Goal: Task Accomplishment & Management: Use online tool/utility

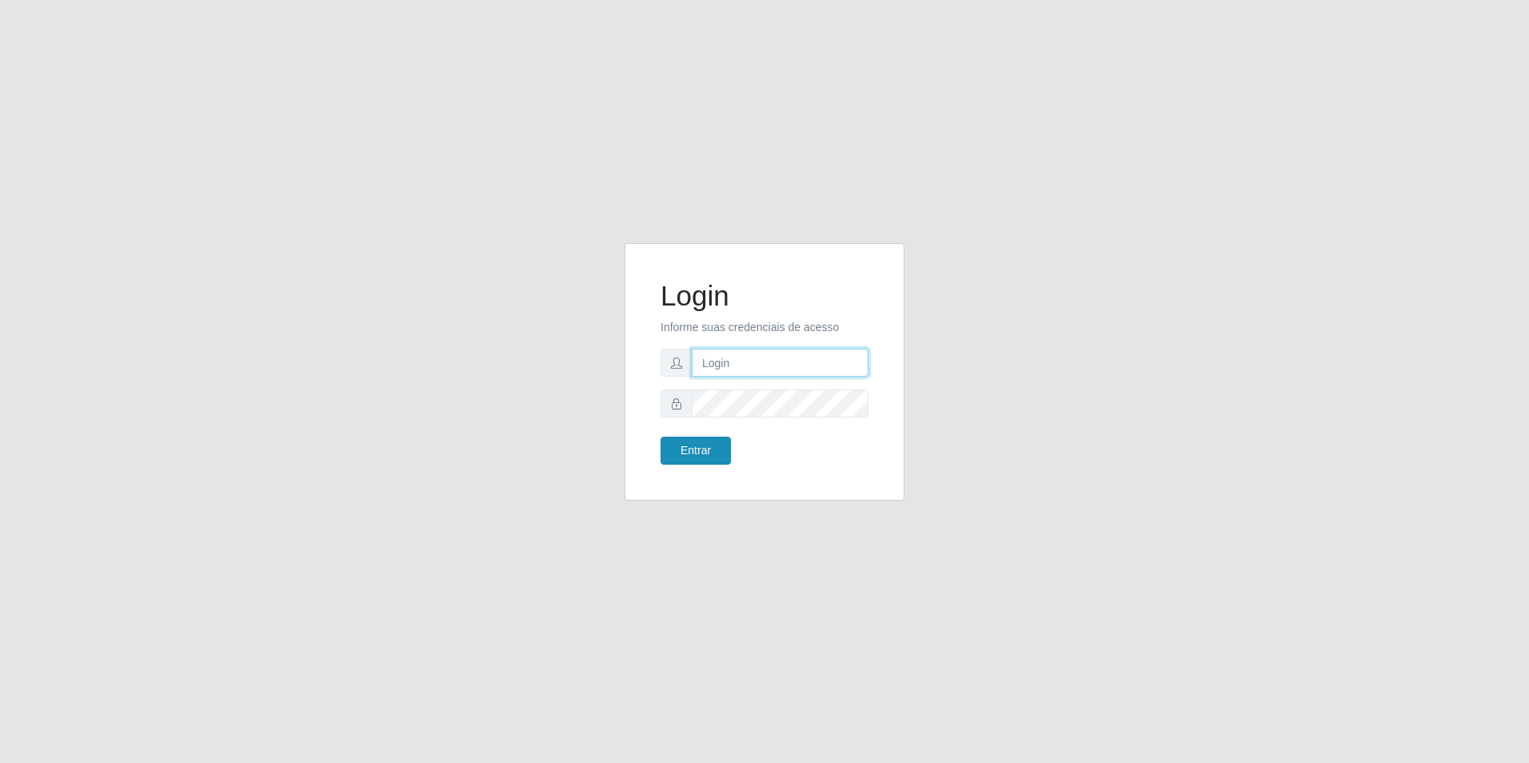
type input "[EMAIL_ADDRESS][DOMAIN_NAME]"
click at [709, 444] on button "Entrar" at bounding box center [696, 451] width 70 height 28
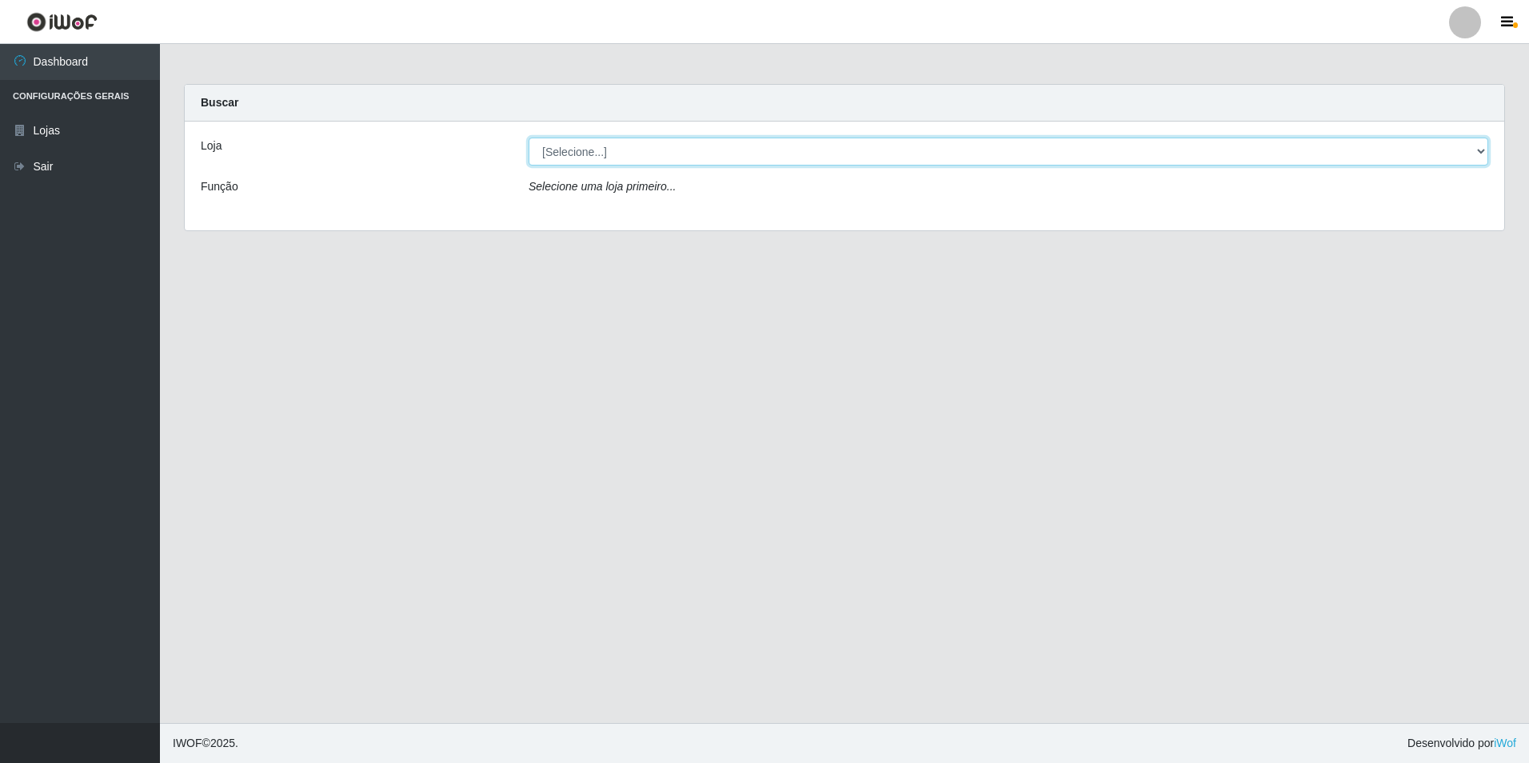
click at [867, 148] on select "[Selecione...] Extrabom - Loja 57 Anchieta" at bounding box center [1009, 152] width 960 height 28
select select "470"
click at [529, 138] on select "[Selecione...] Extrabom - Loja 57 Anchieta" at bounding box center [1009, 152] width 960 height 28
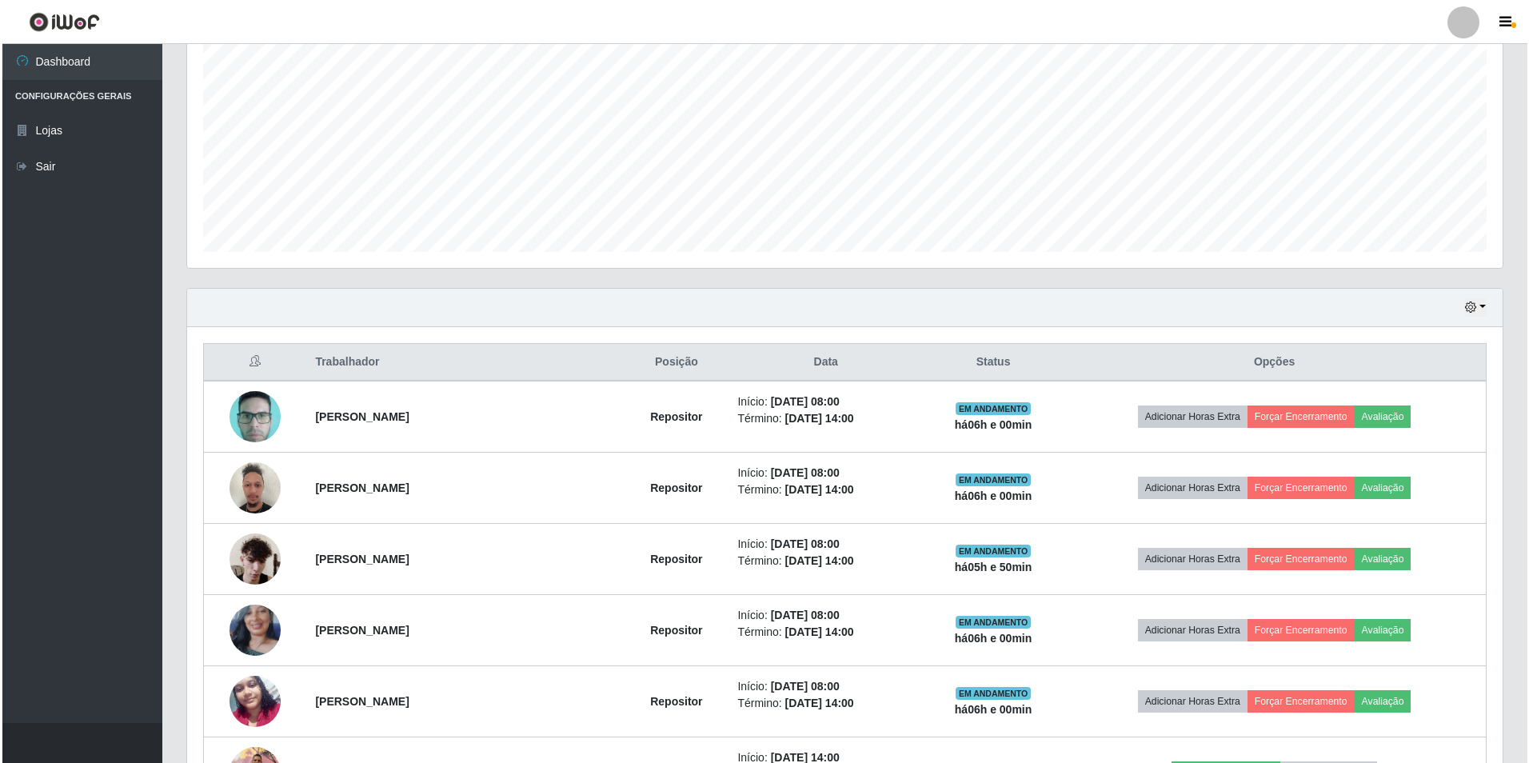
scroll to position [640, 0]
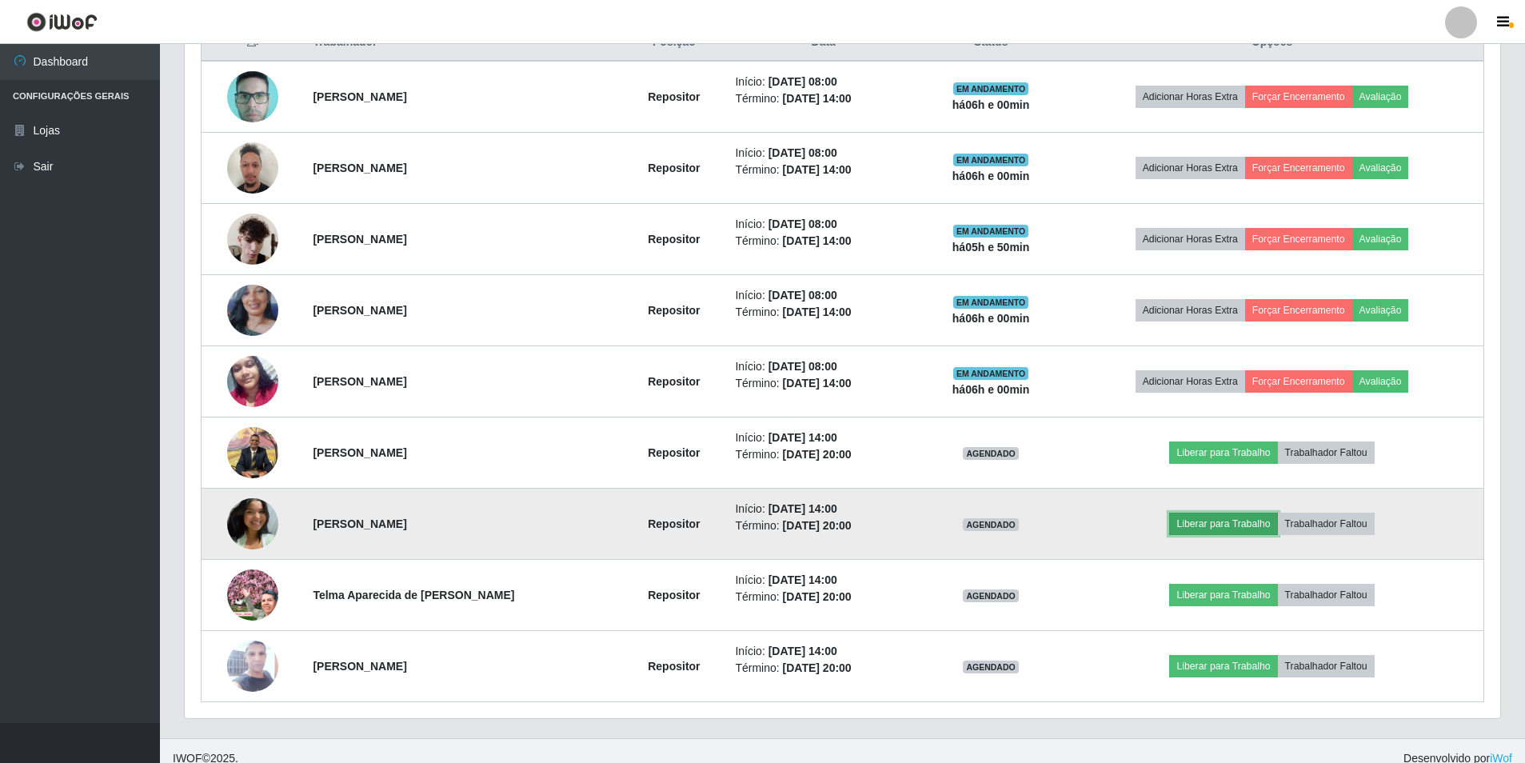
click at [1241, 530] on button "Liberar para Trabalho" at bounding box center [1223, 524] width 108 height 22
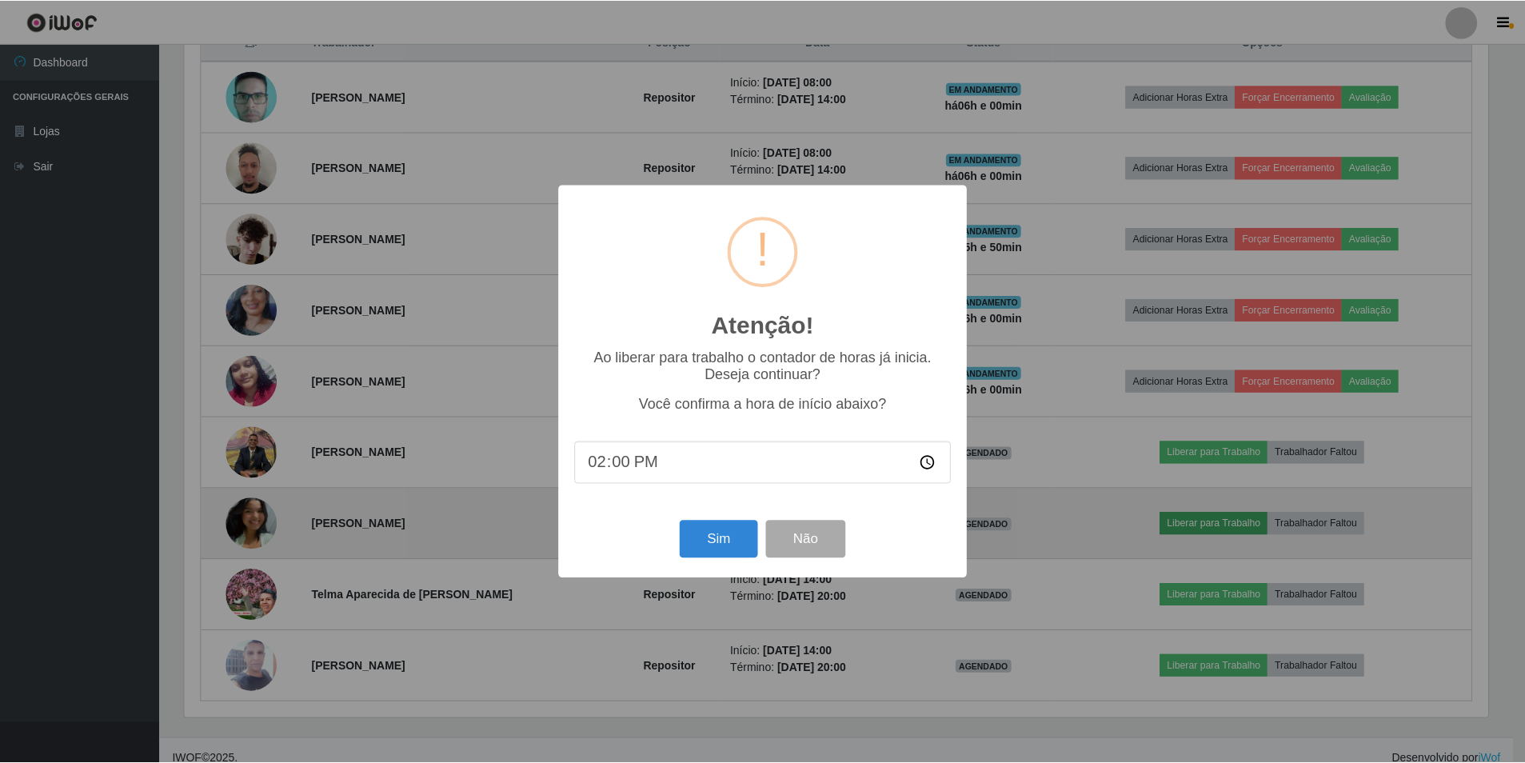
scroll to position [332, 1308]
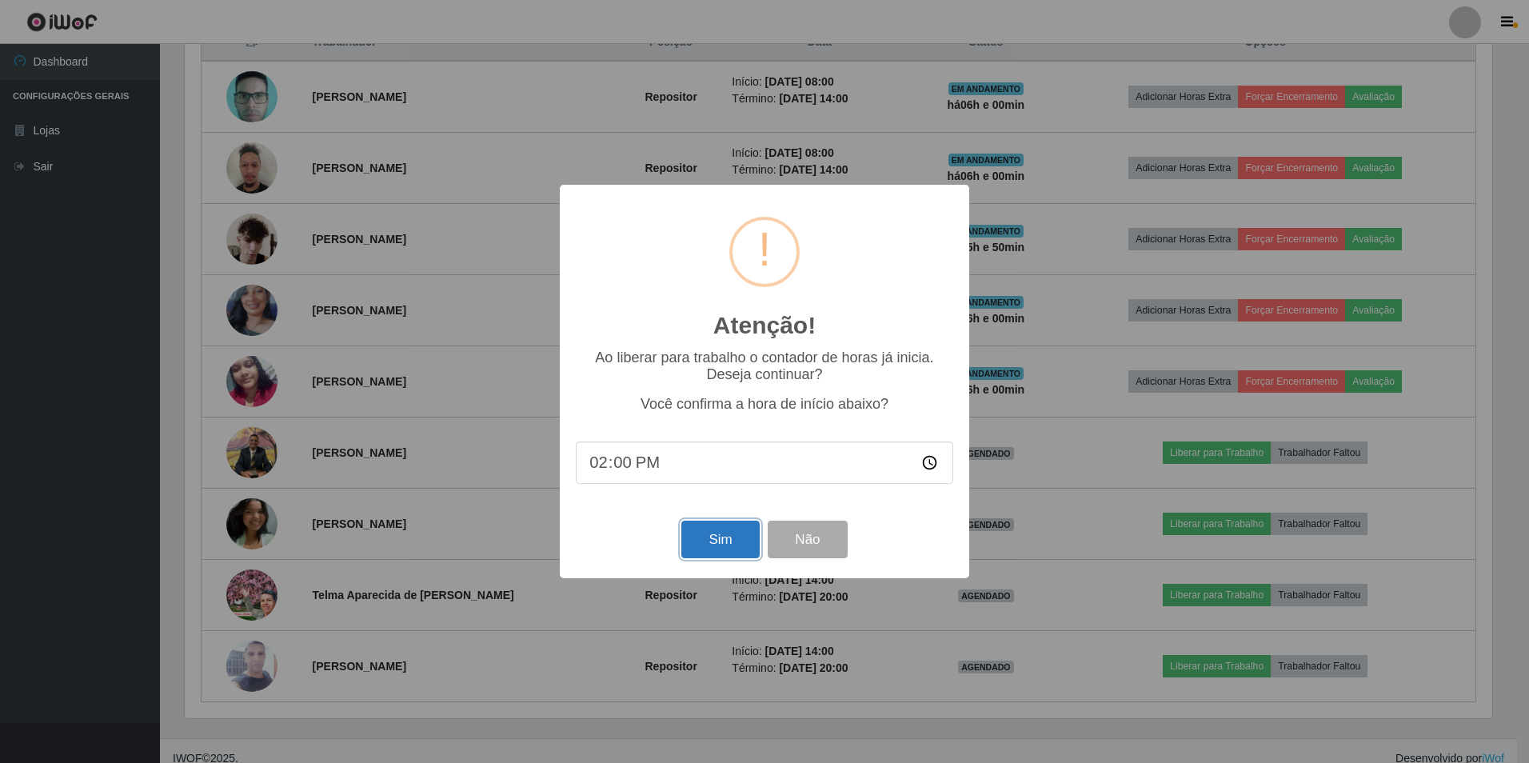
click at [737, 535] on button "Sim" at bounding box center [720, 540] width 78 height 38
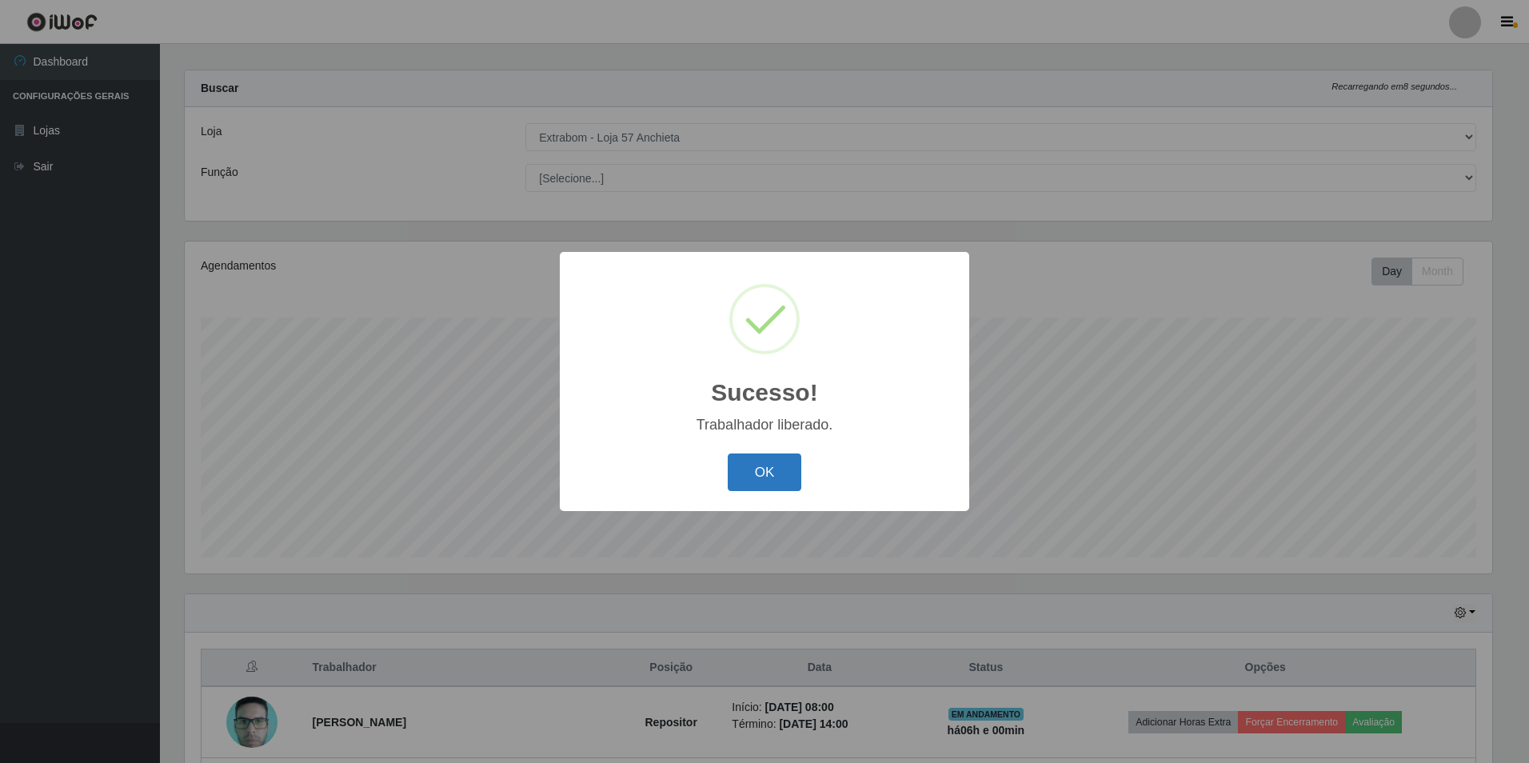
click at [769, 467] on button "OK" at bounding box center [765, 473] width 74 height 38
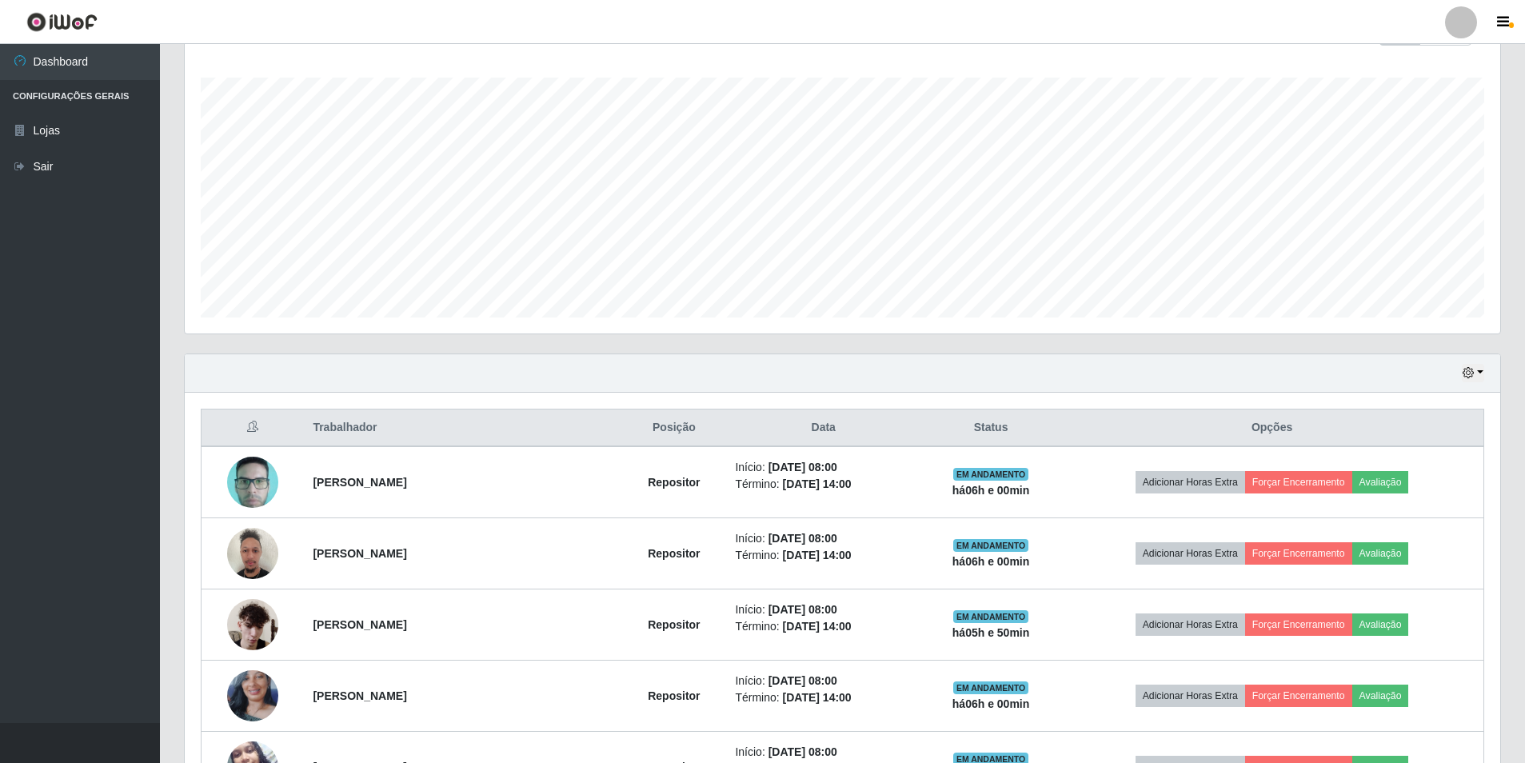
scroll to position [655, 0]
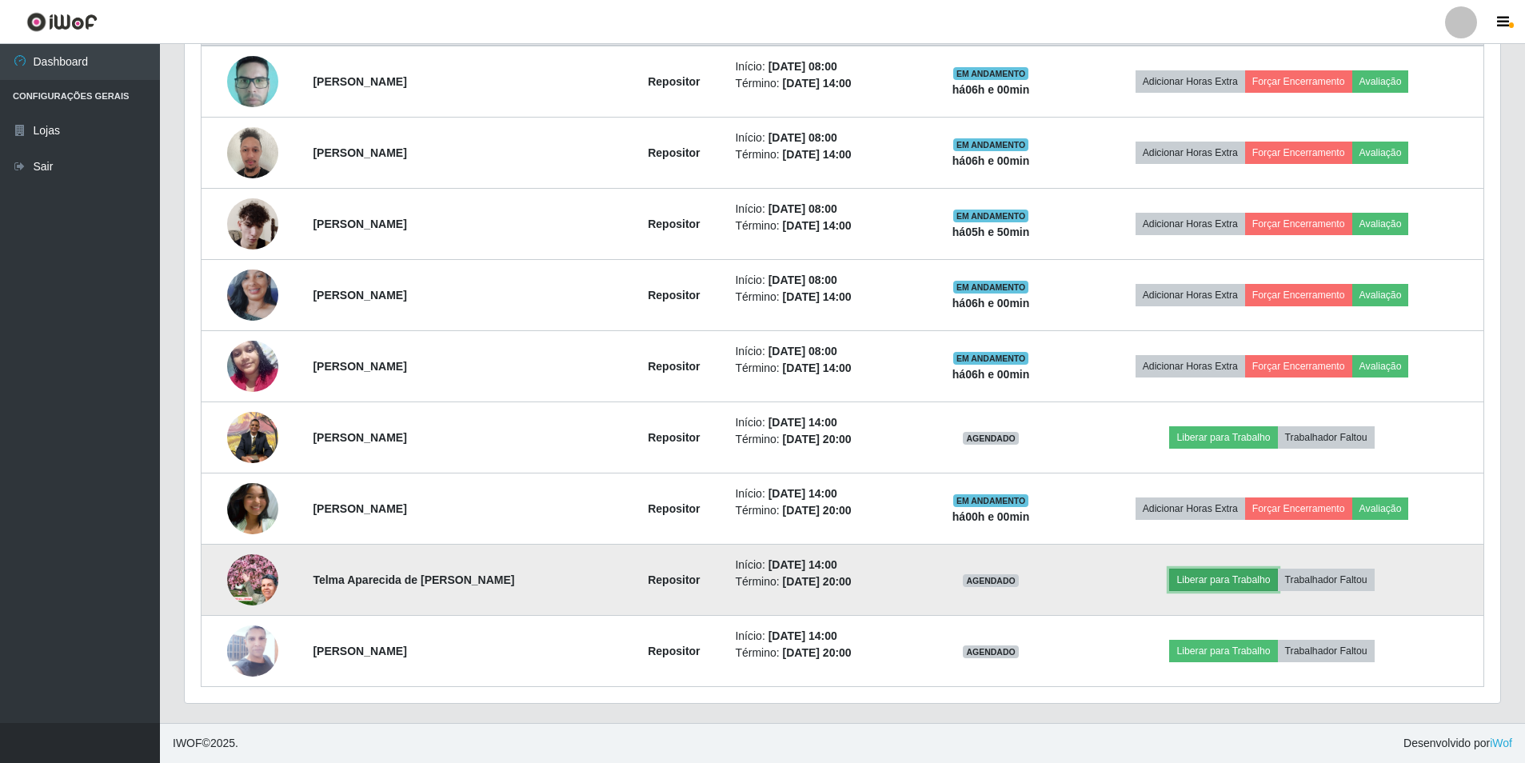
click at [1251, 582] on button "Liberar para Trabalho" at bounding box center [1223, 580] width 108 height 22
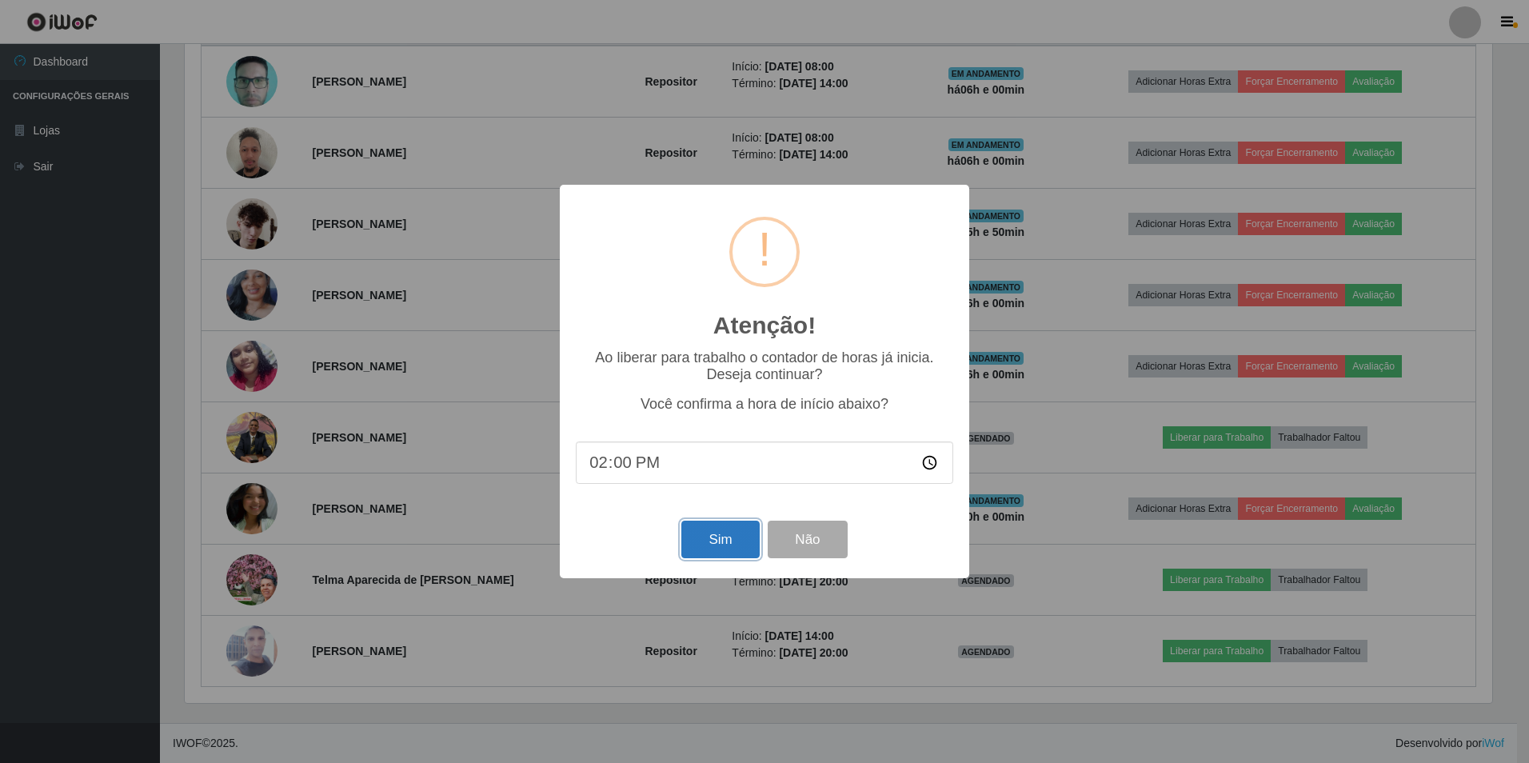
click at [733, 547] on button "Sim" at bounding box center [720, 540] width 78 height 38
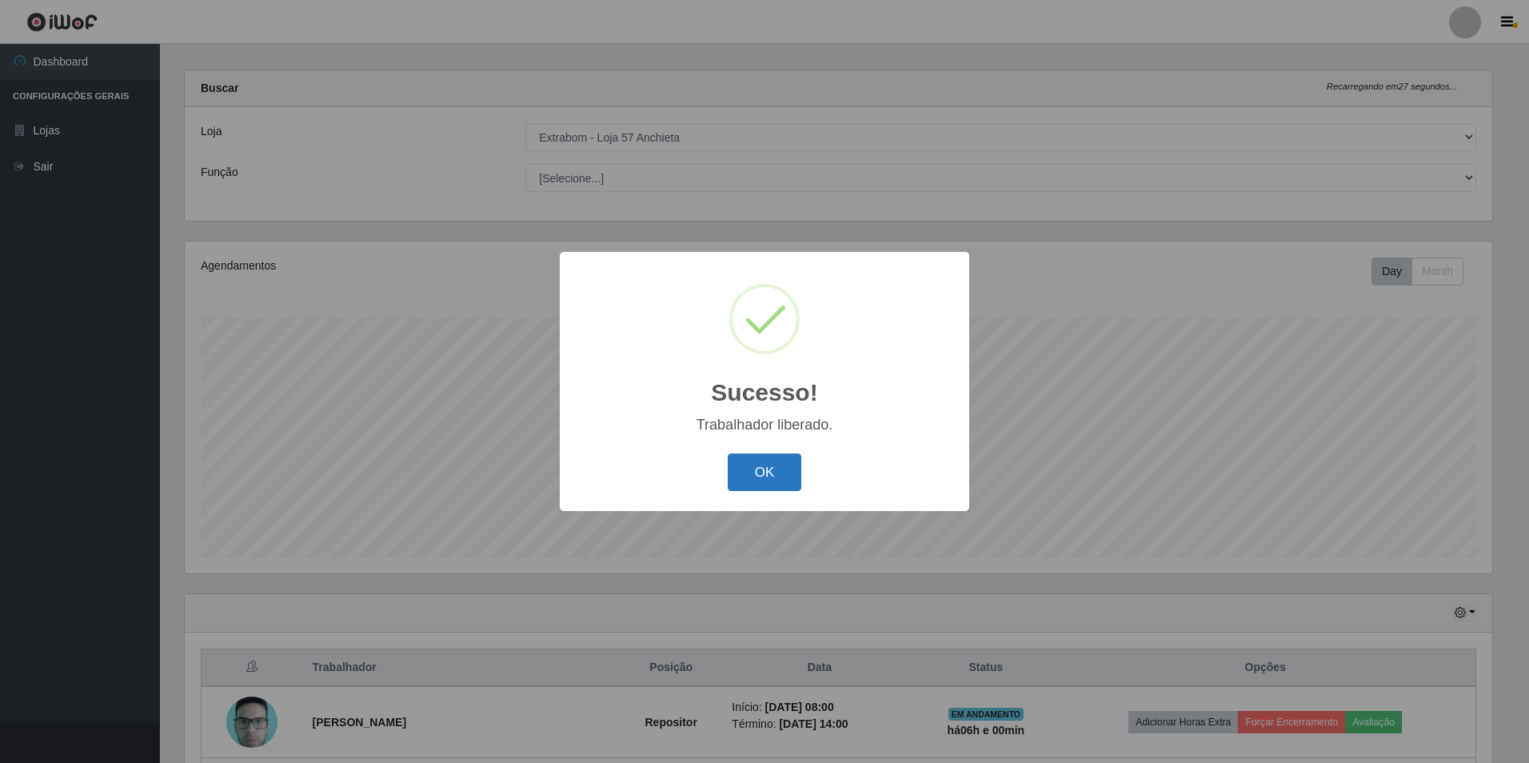
click at [789, 477] on button "OK" at bounding box center [765, 473] width 74 height 38
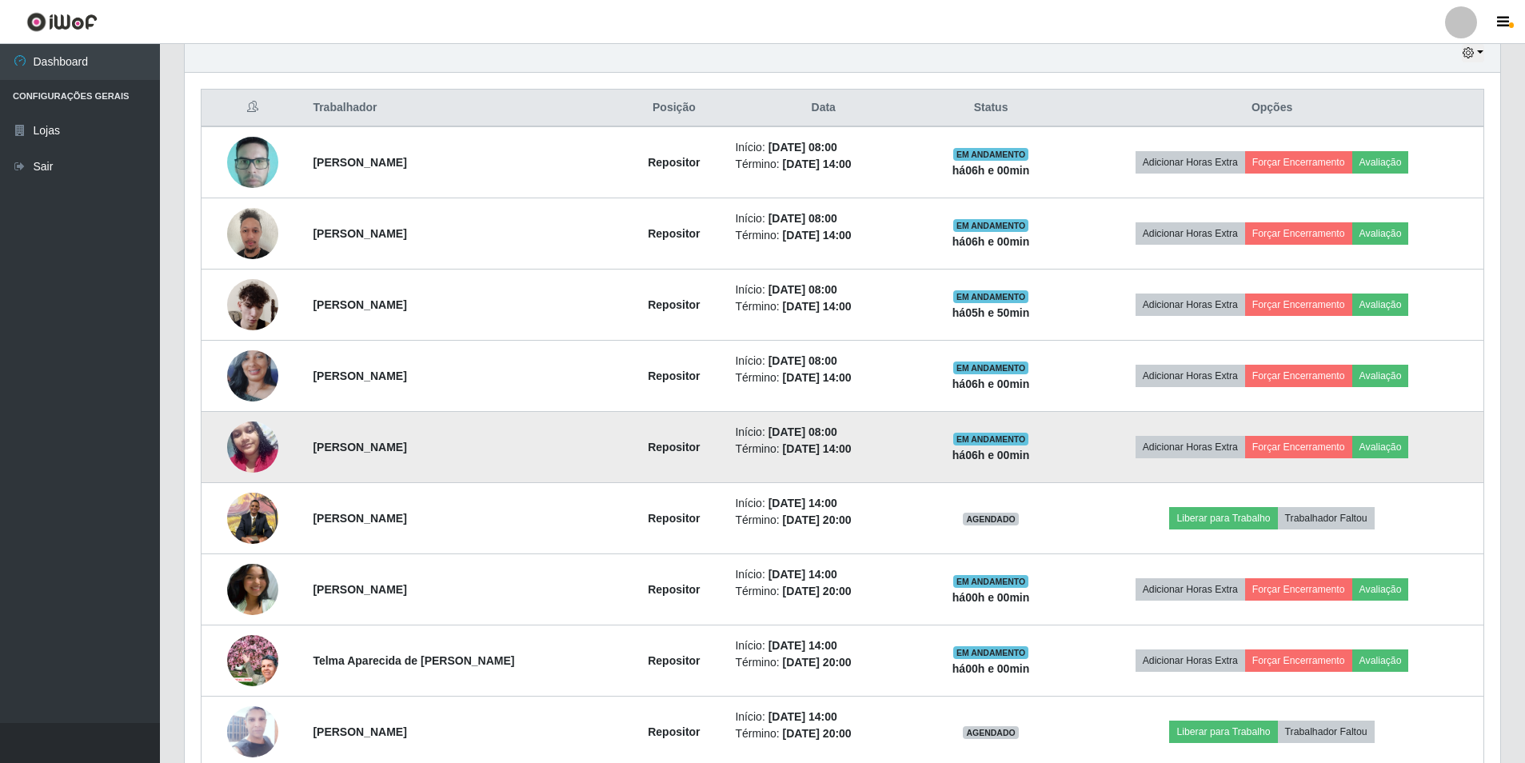
scroll to position [655, 0]
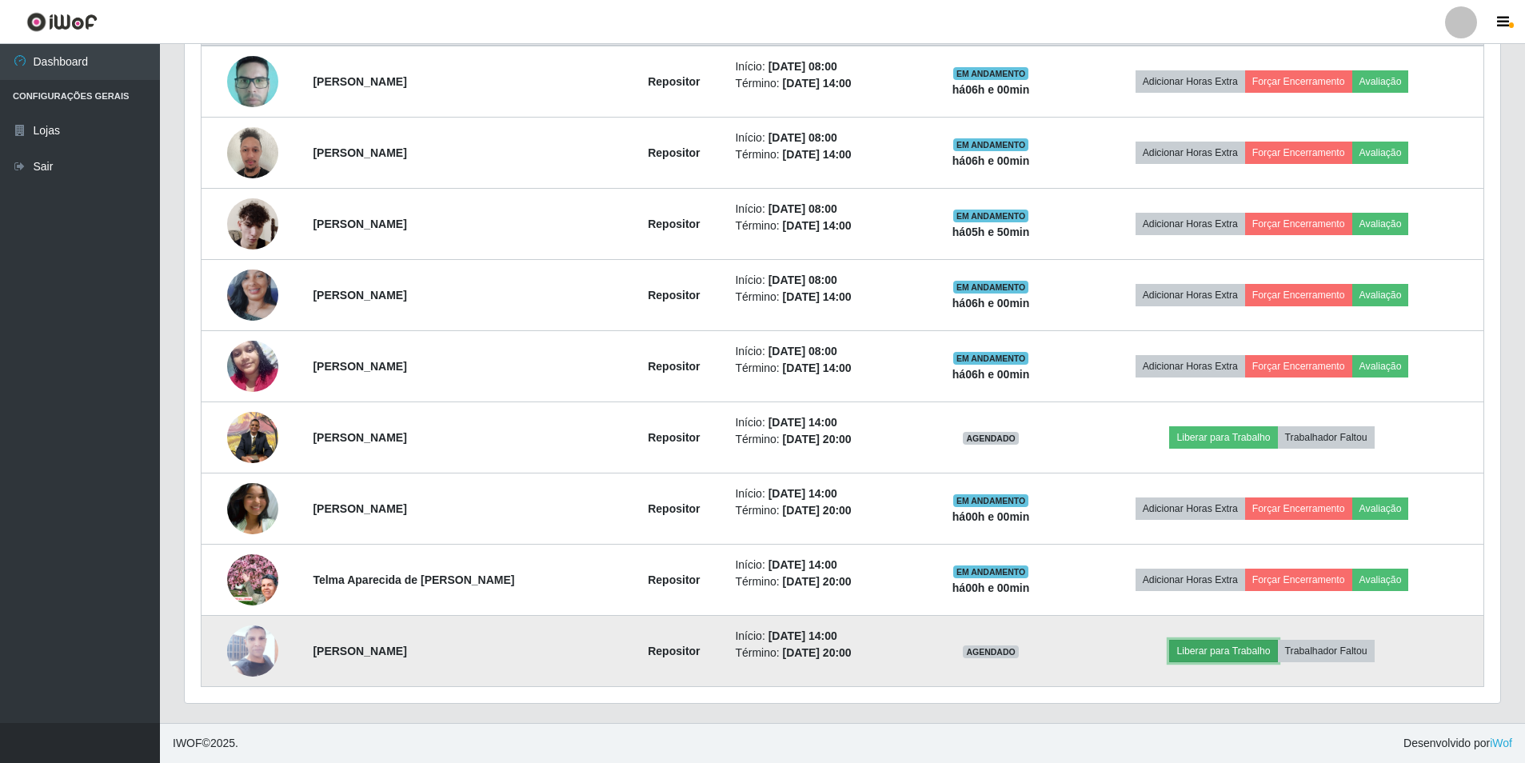
click at [1226, 650] on button "Liberar para Trabalho" at bounding box center [1223, 651] width 108 height 22
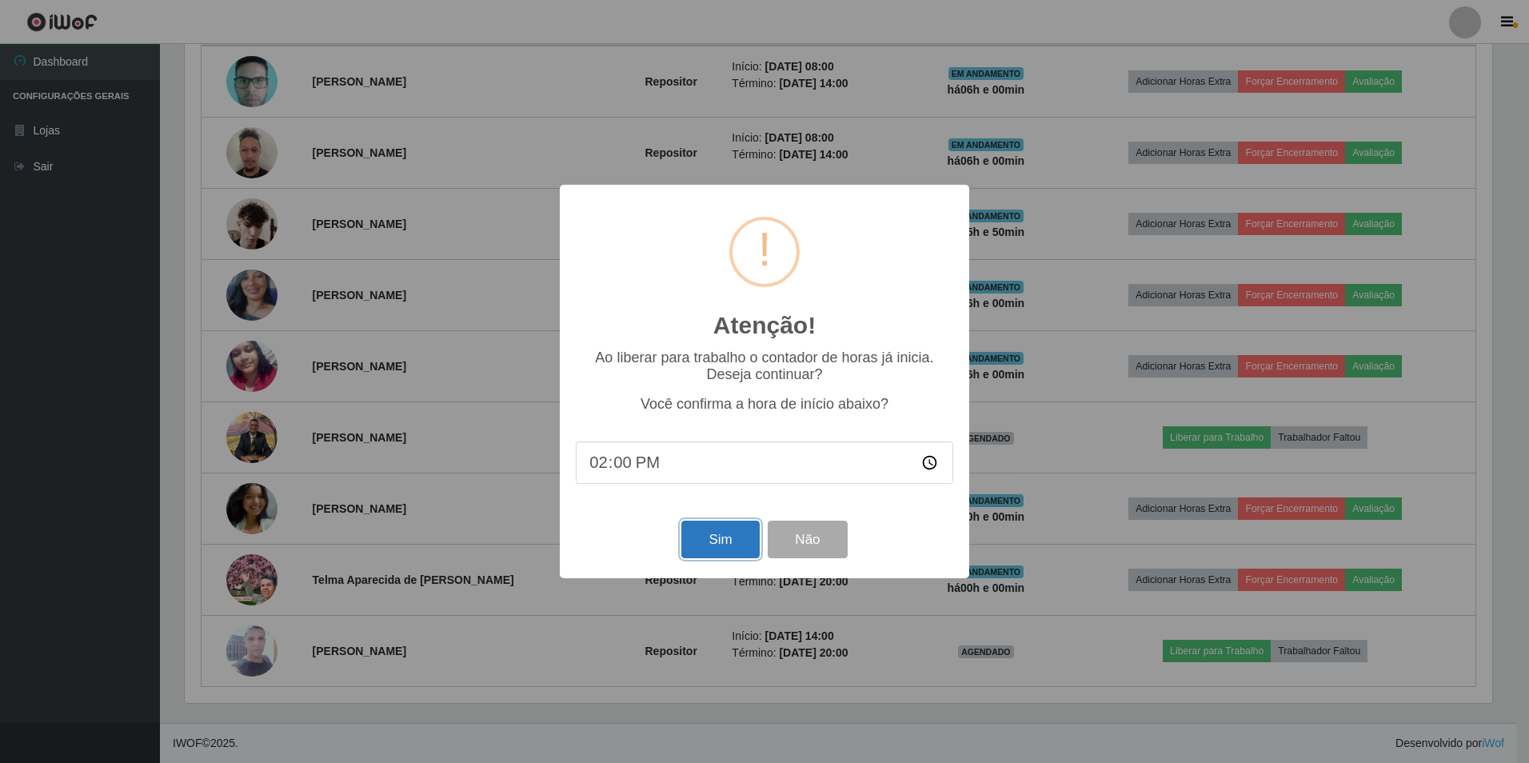
click at [738, 549] on button "Sim" at bounding box center [720, 540] width 78 height 38
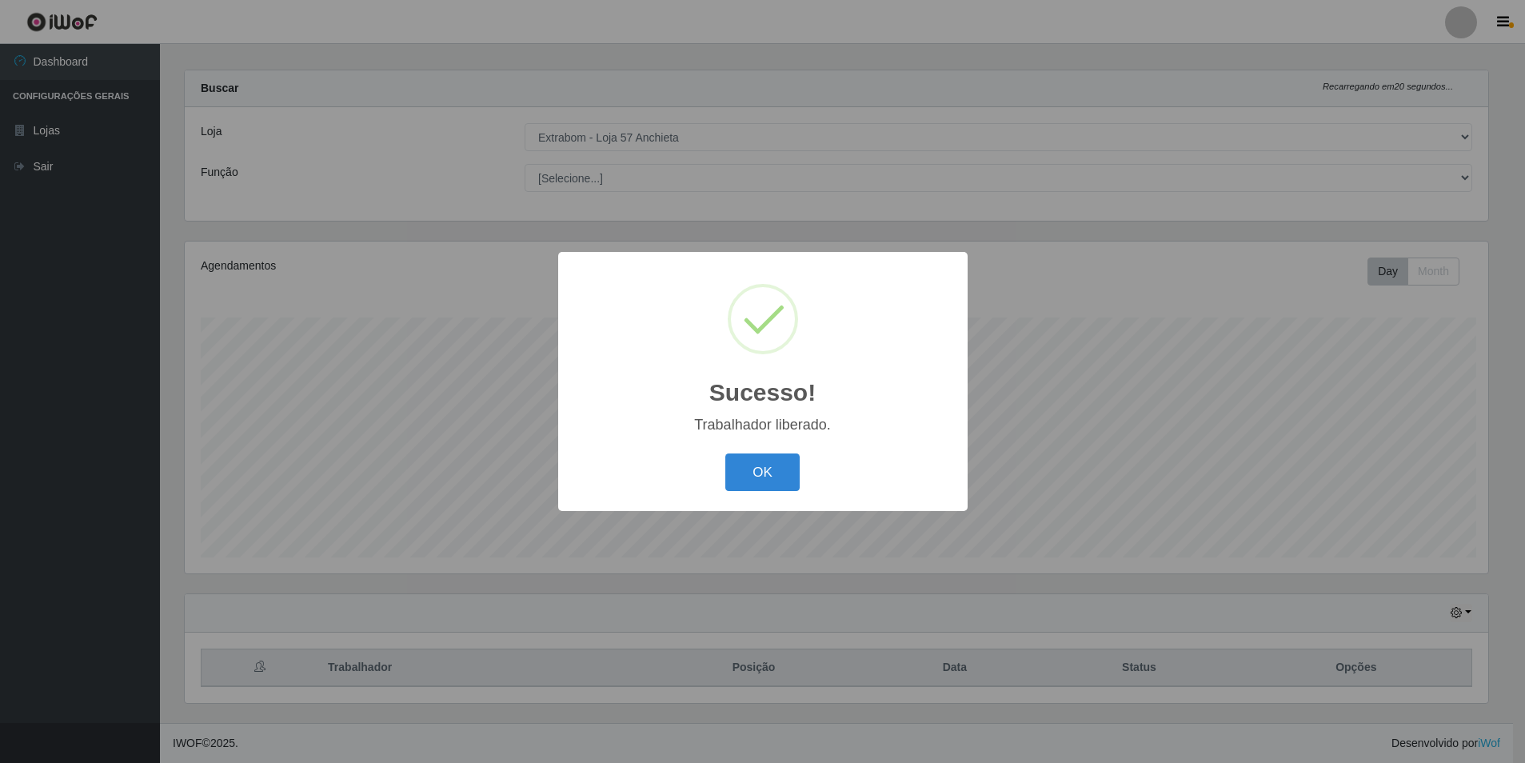
scroll to position [0, 0]
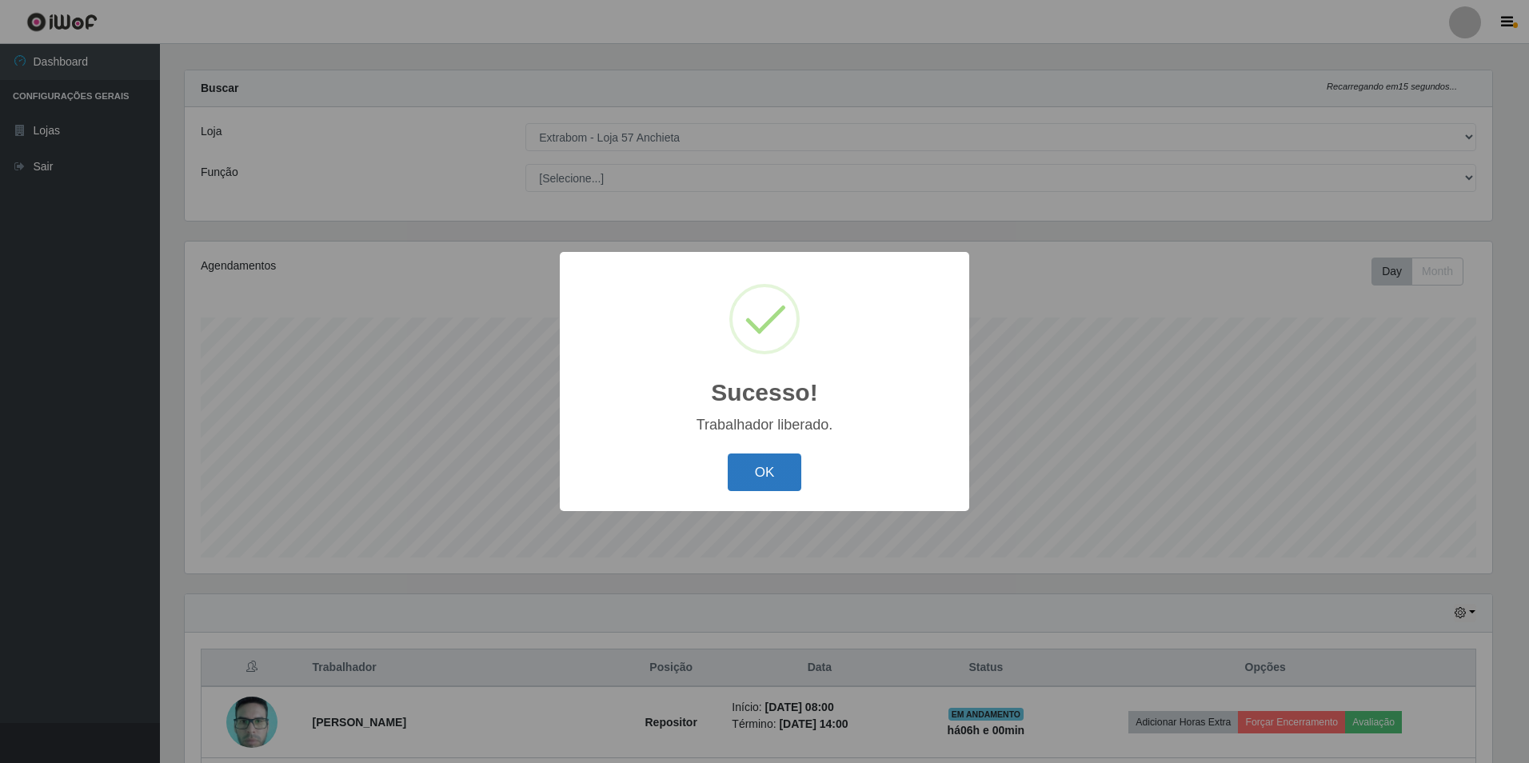
click at [752, 472] on button "OK" at bounding box center [765, 473] width 74 height 38
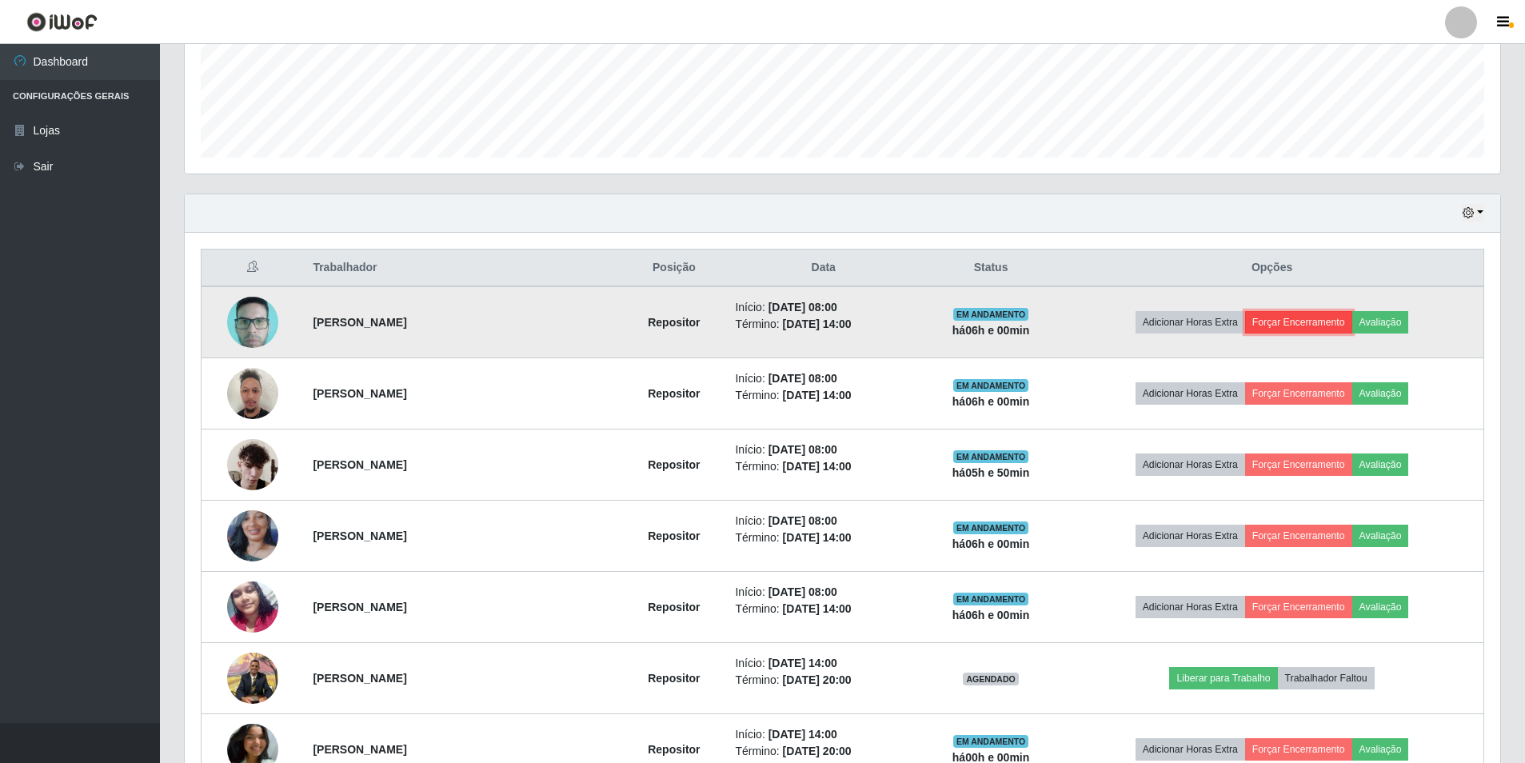
click at [1296, 323] on button "Forçar Encerramento" at bounding box center [1298, 322] width 107 height 22
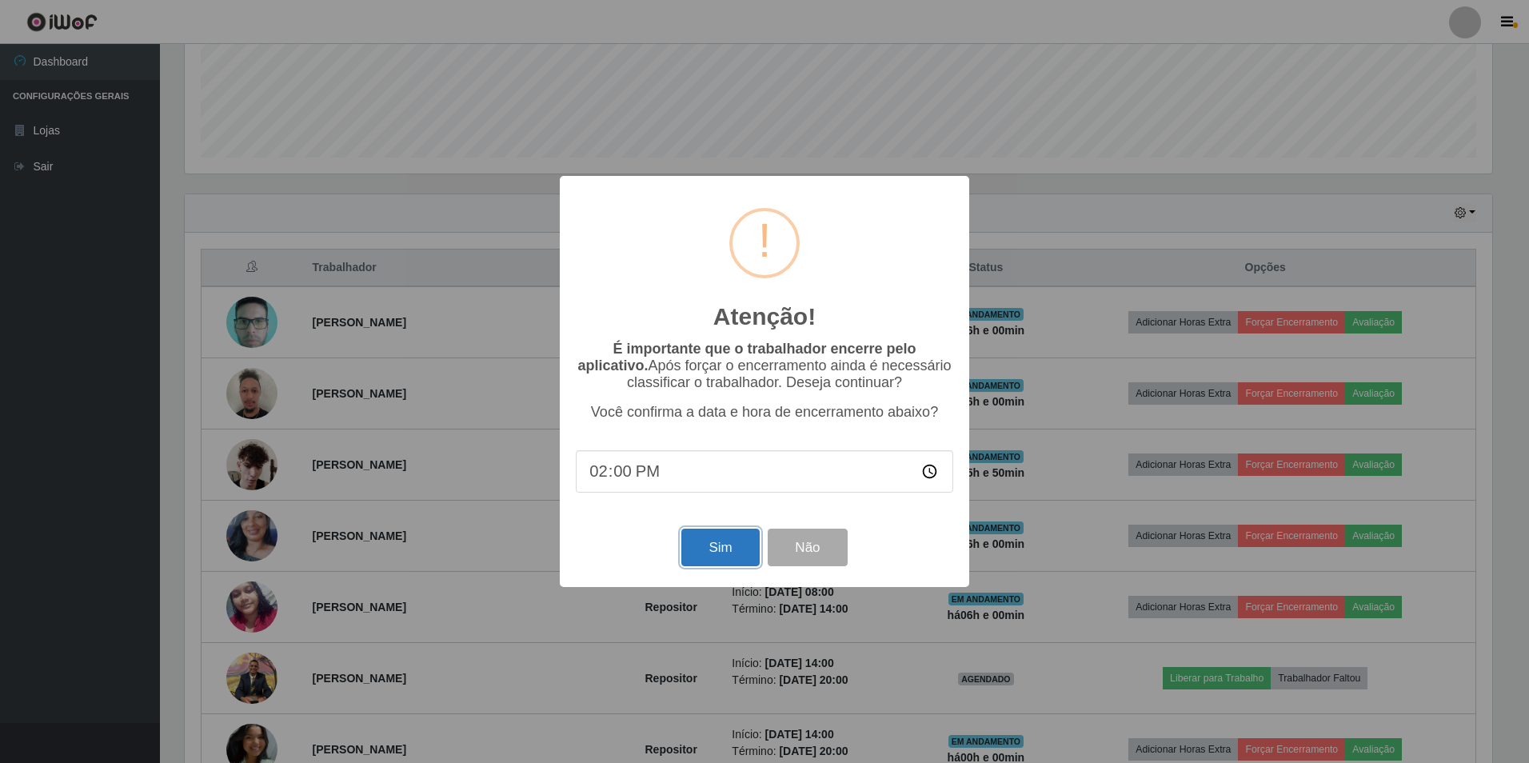
click at [714, 553] on button "Sim" at bounding box center [720, 548] width 78 height 38
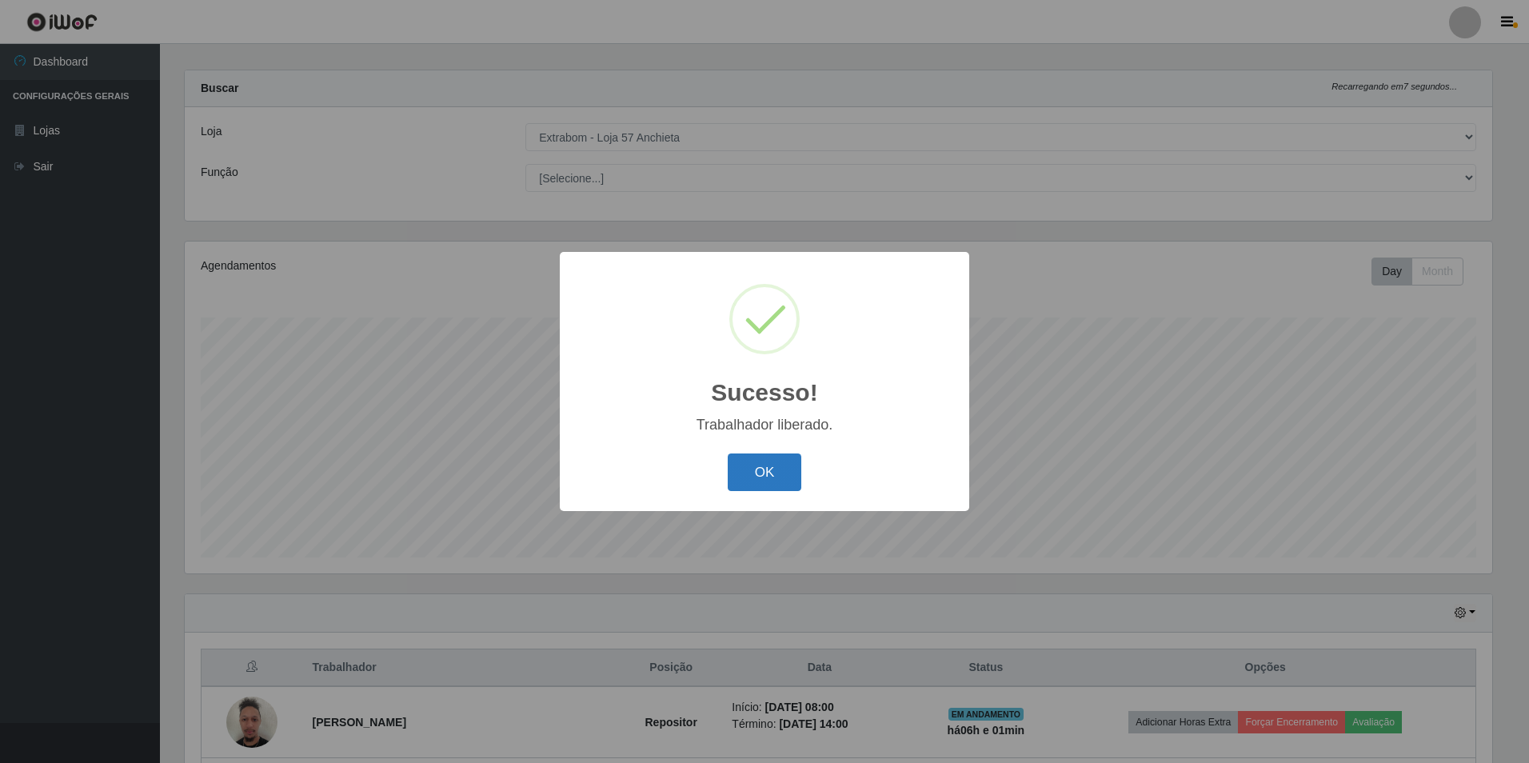
click at [769, 473] on button "OK" at bounding box center [765, 473] width 74 height 38
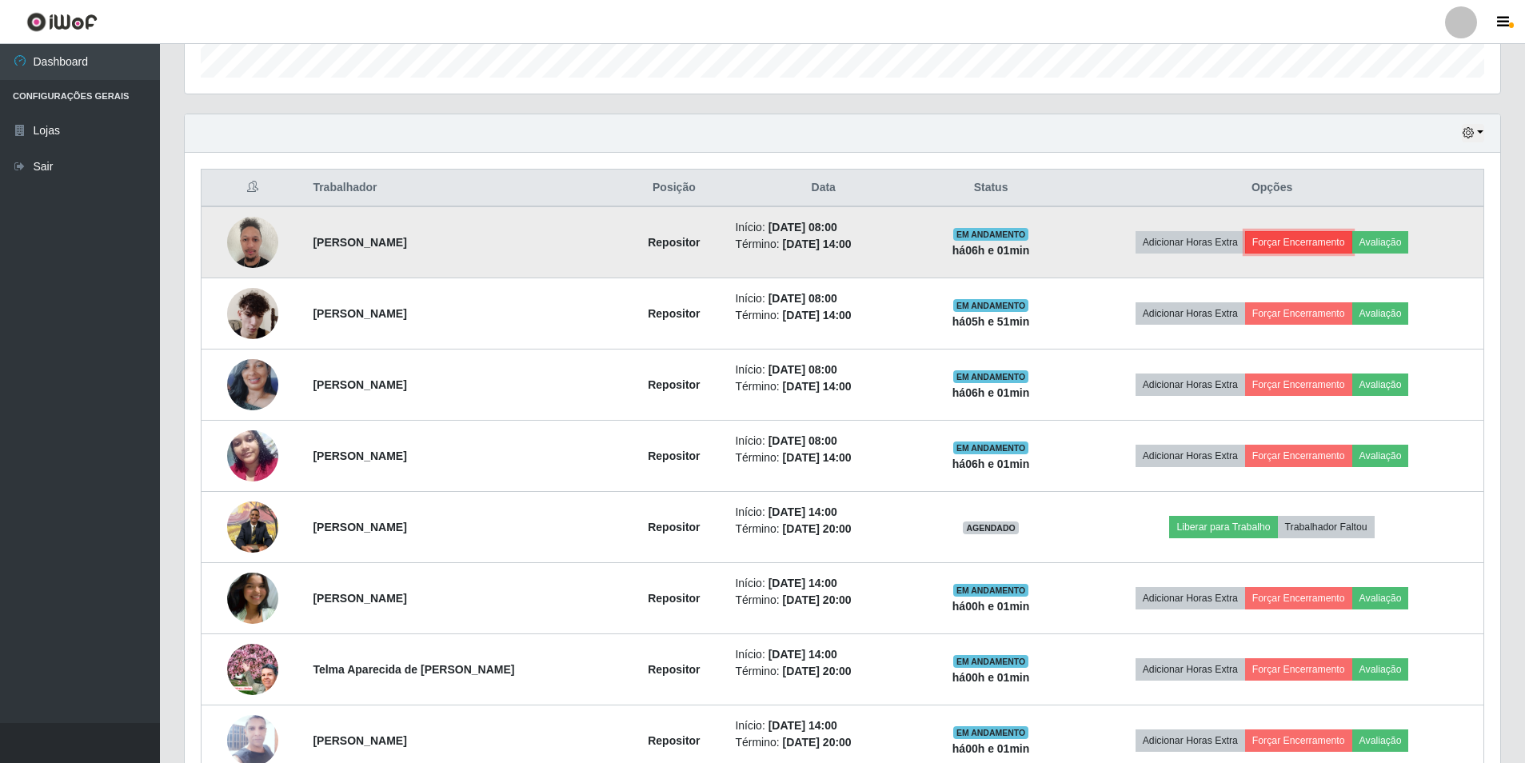
click at [1315, 237] on button "Forçar Encerramento" at bounding box center [1298, 242] width 107 height 22
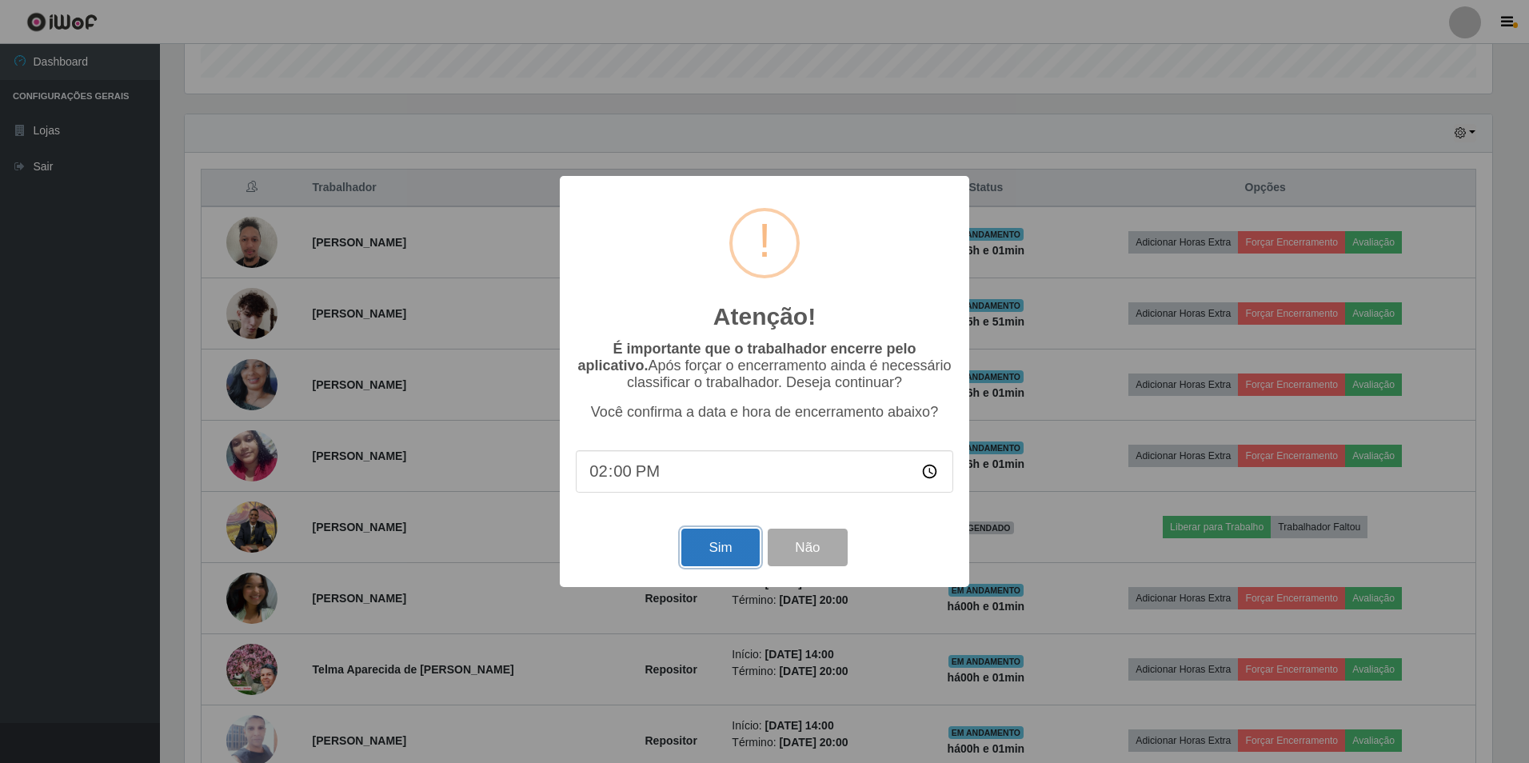
click at [733, 545] on button "Sim" at bounding box center [720, 548] width 78 height 38
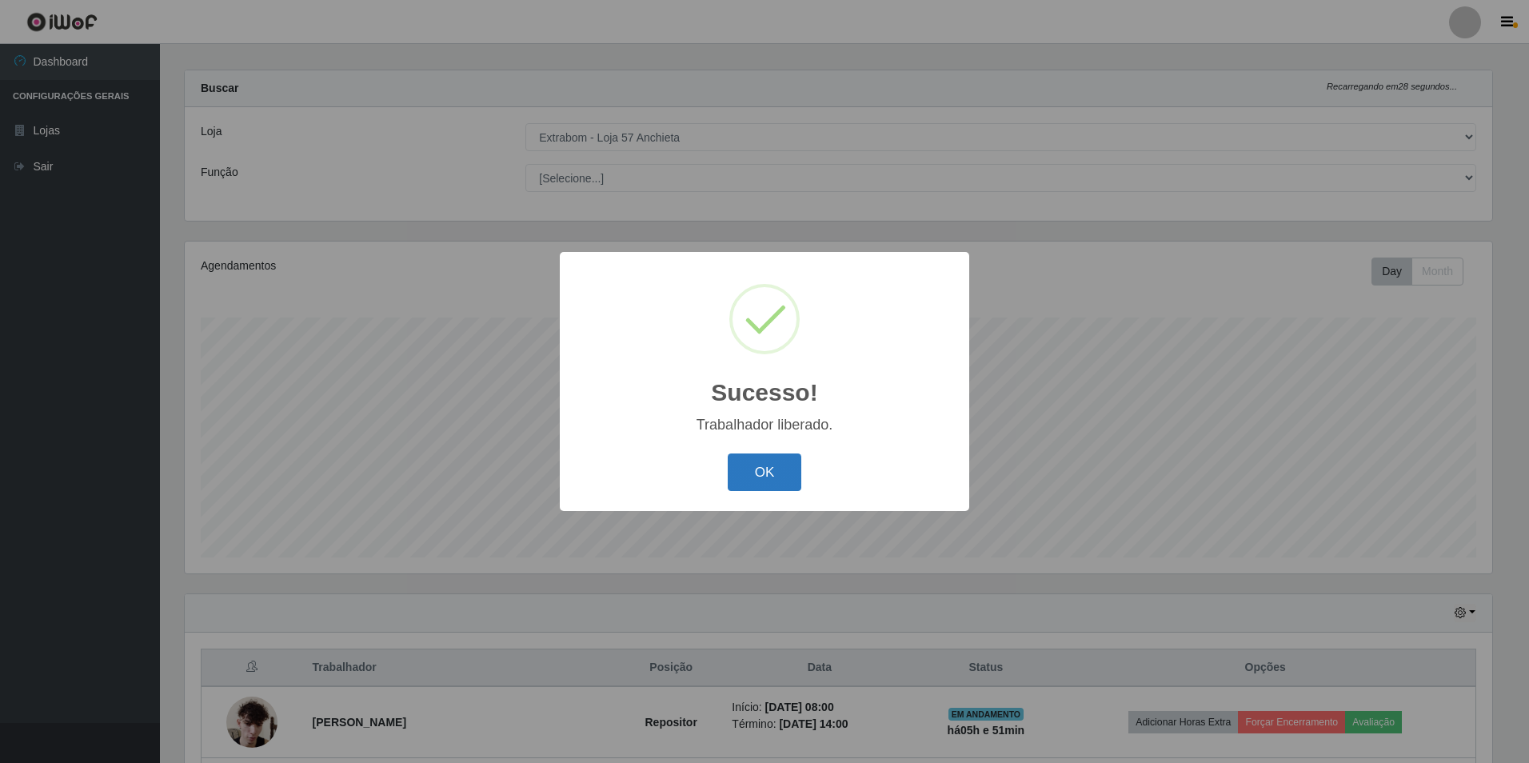
click at [775, 476] on button "OK" at bounding box center [765, 473] width 74 height 38
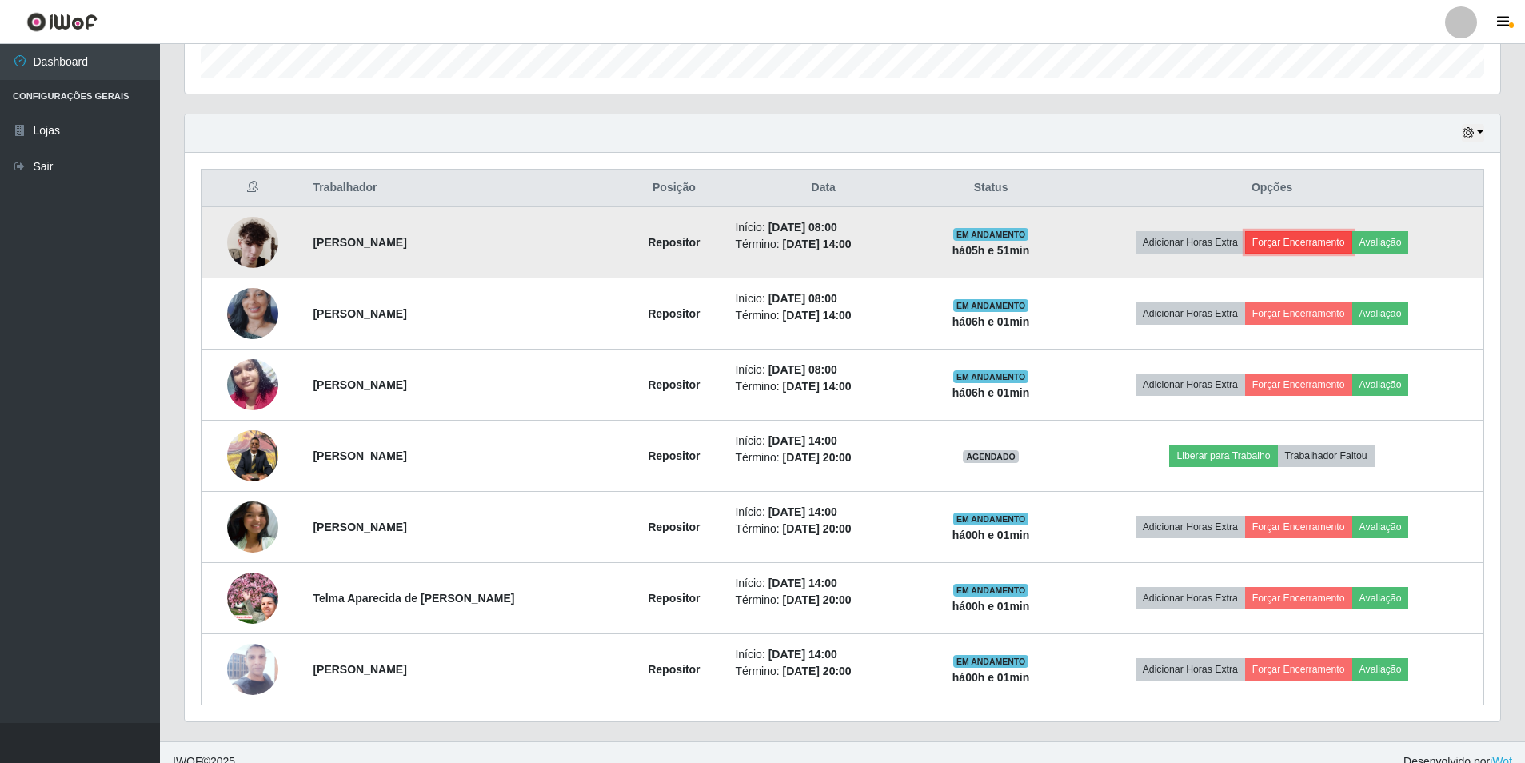
click at [1275, 239] on button "Forçar Encerramento" at bounding box center [1298, 242] width 107 height 22
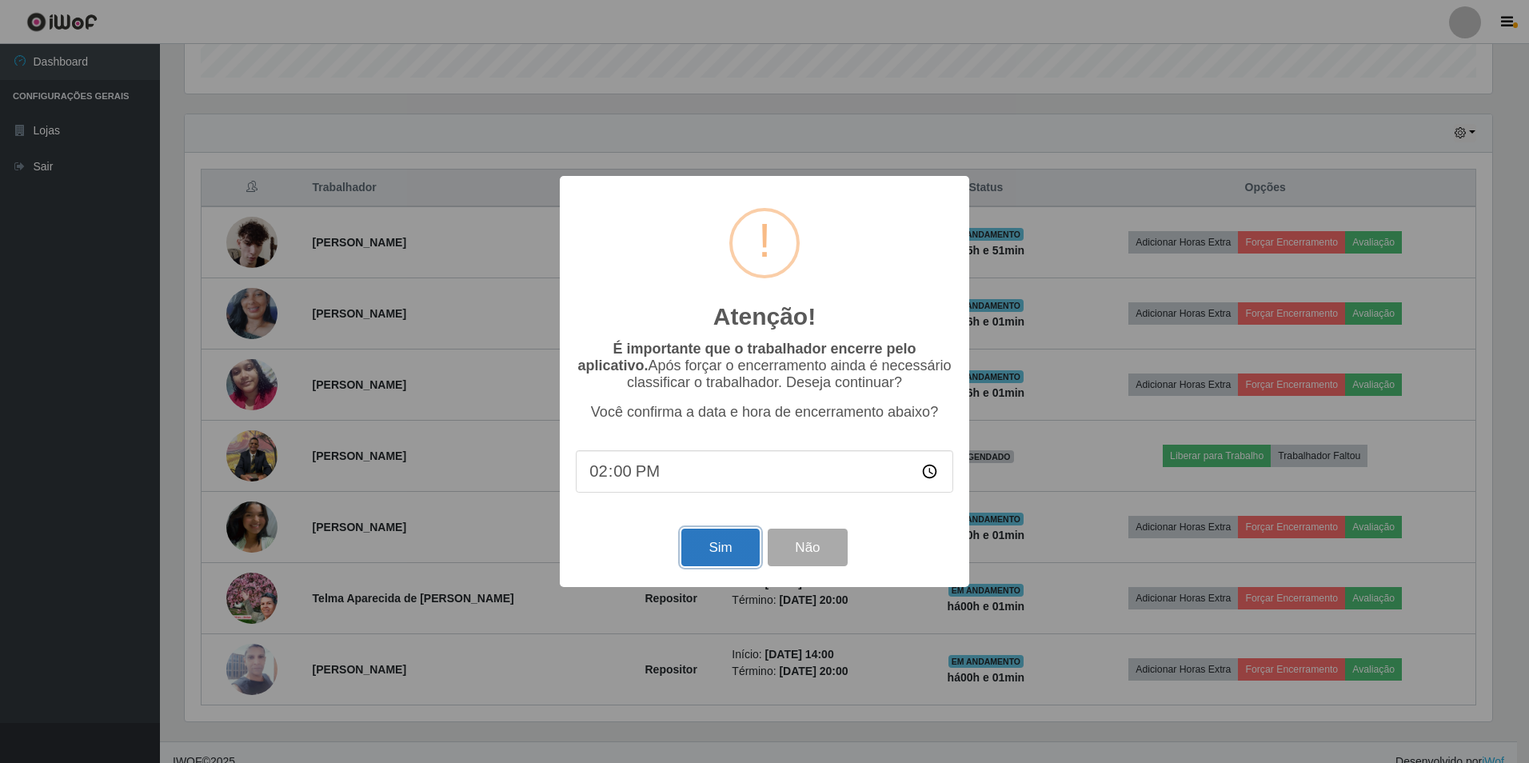
click at [729, 552] on button "Sim" at bounding box center [720, 548] width 78 height 38
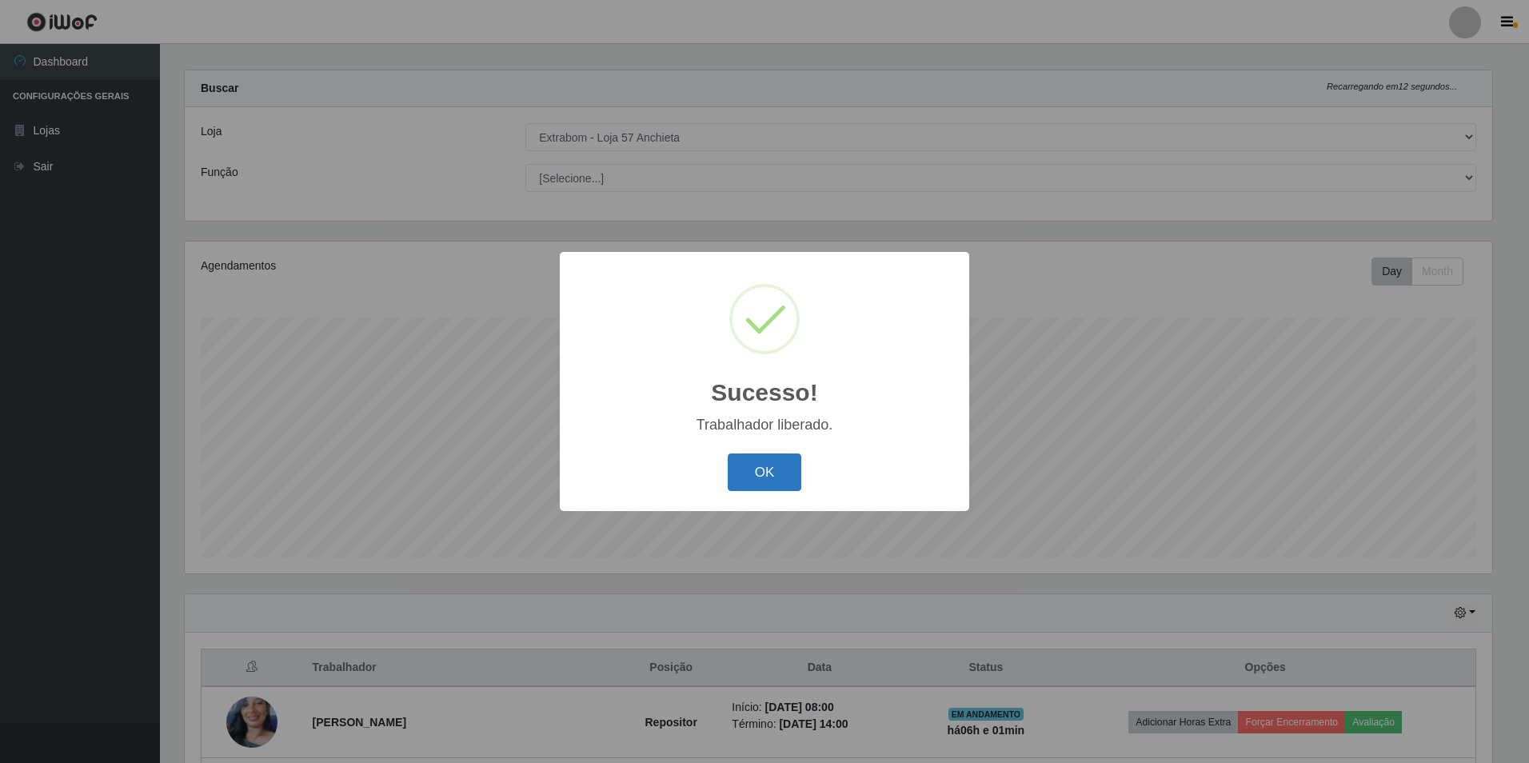
click at [799, 478] on button "OK" at bounding box center [765, 473] width 74 height 38
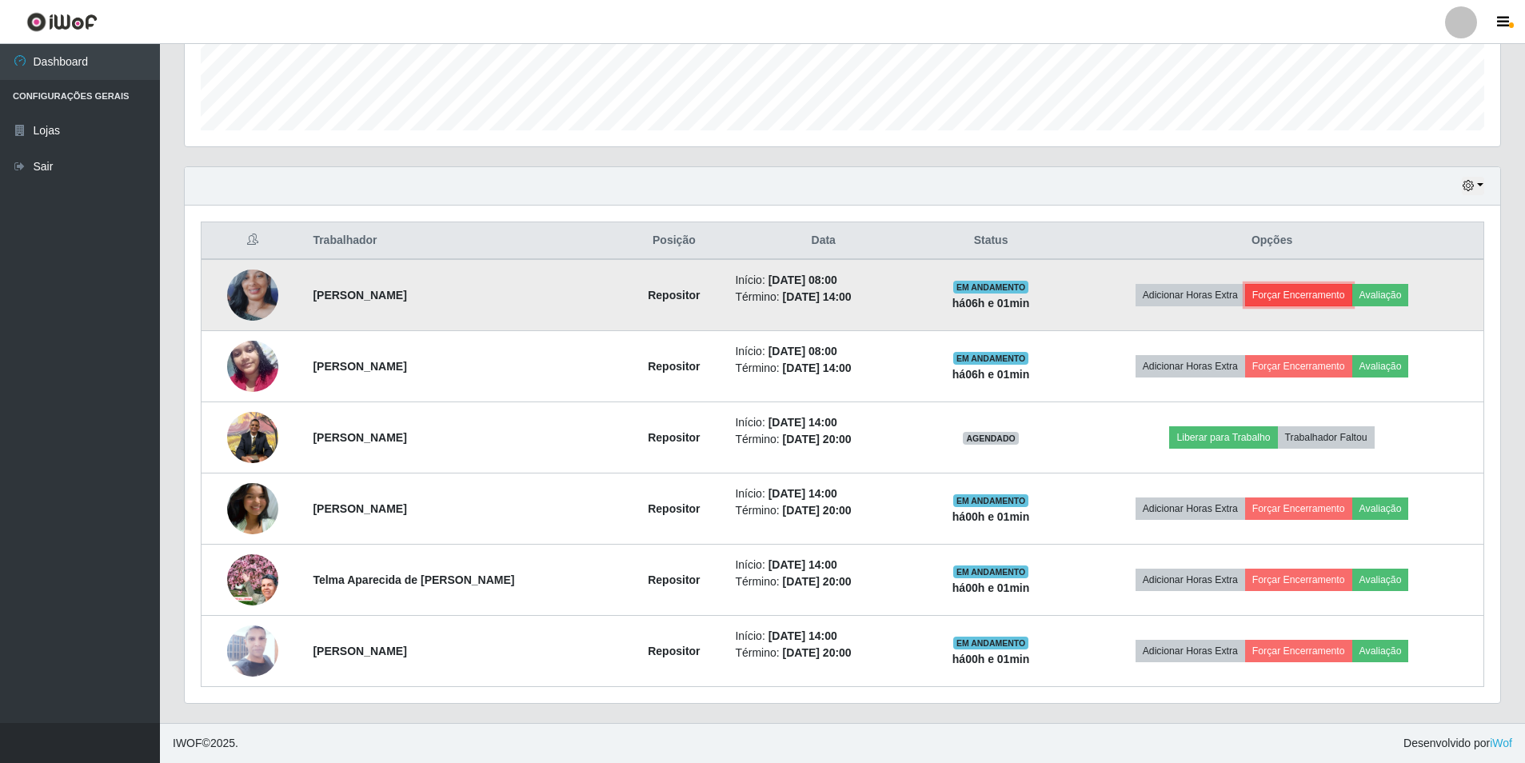
click at [1322, 298] on button "Forçar Encerramento" at bounding box center [1298, 295] width 107 height 22
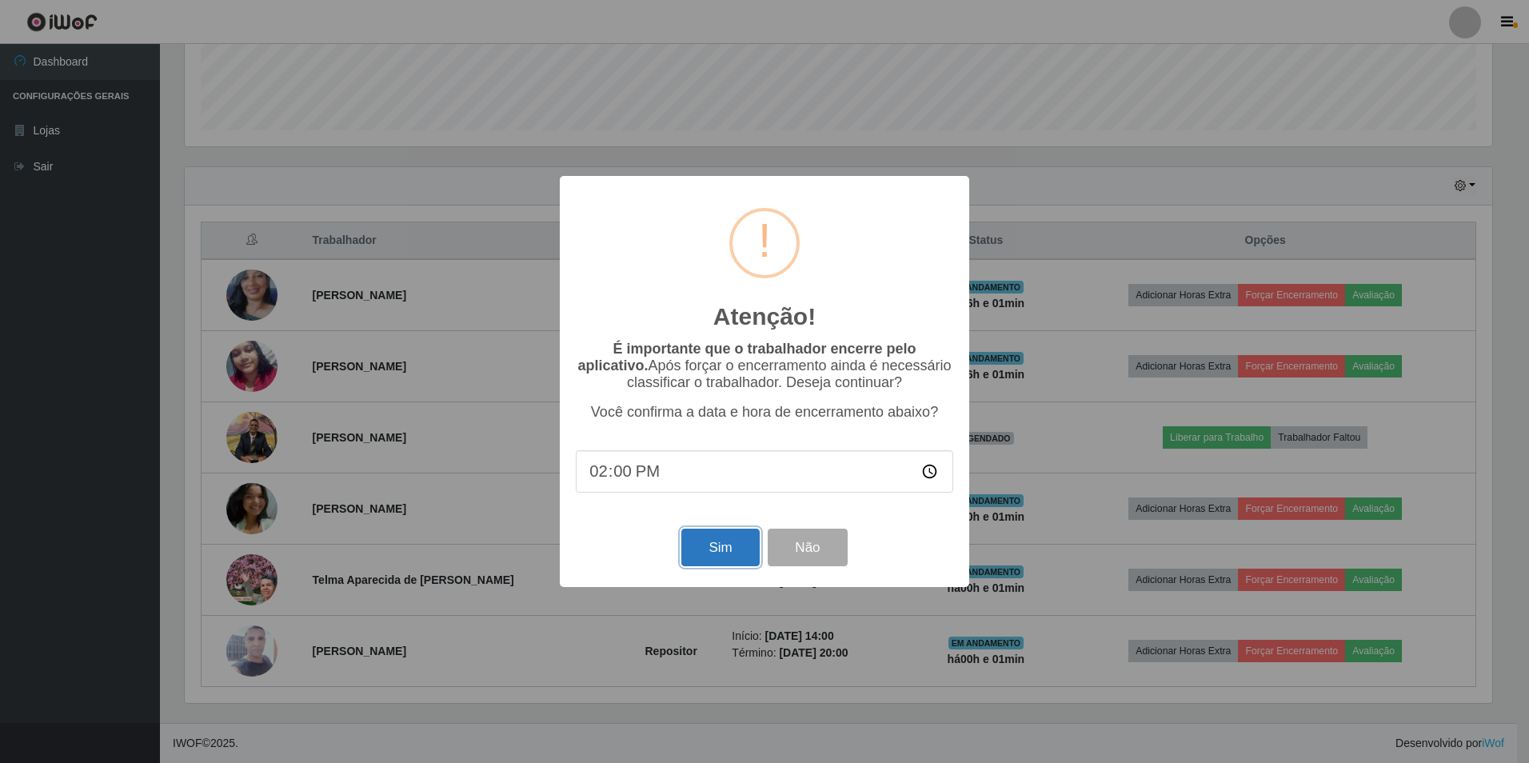
click at [729, 536] on button "Sim" at bounding box center [720, 548] width 78 height 38
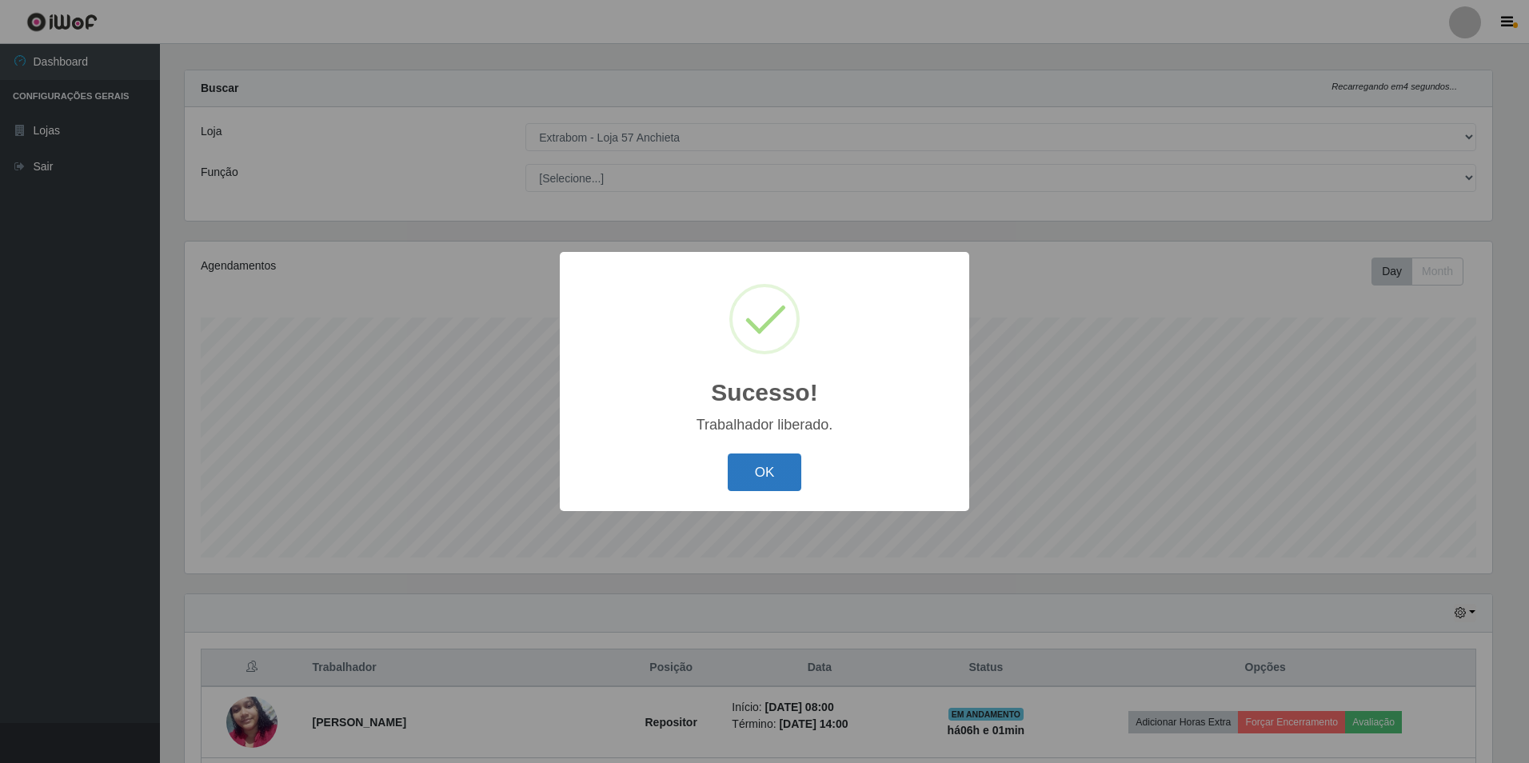
click at [762, 478] on button "OK" at bounding box center [765, 473] width 74 height 38
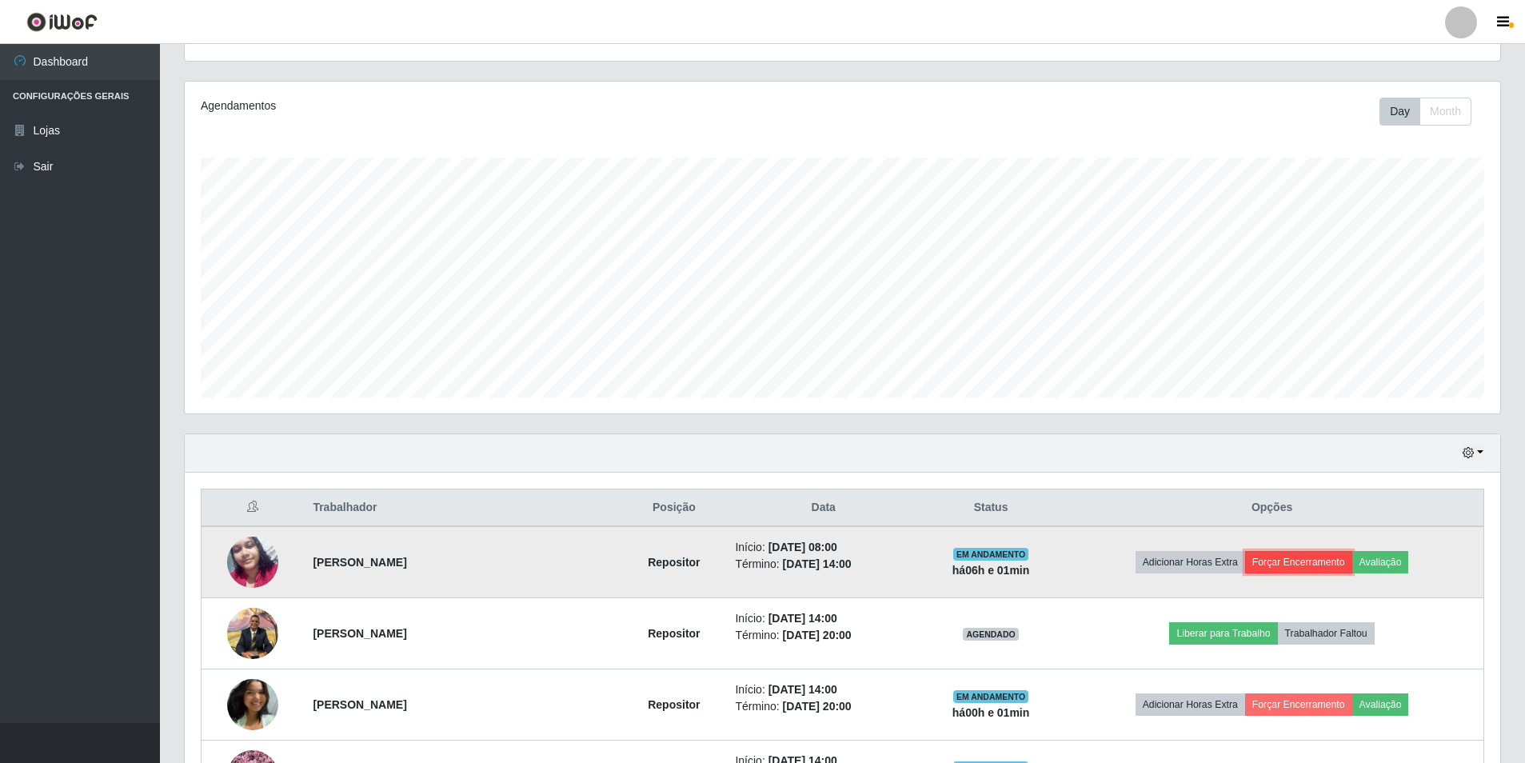
click at [1317, 561] on button "Forçar Encerramento" at bounding box center [1298, 562] width 107 height 22
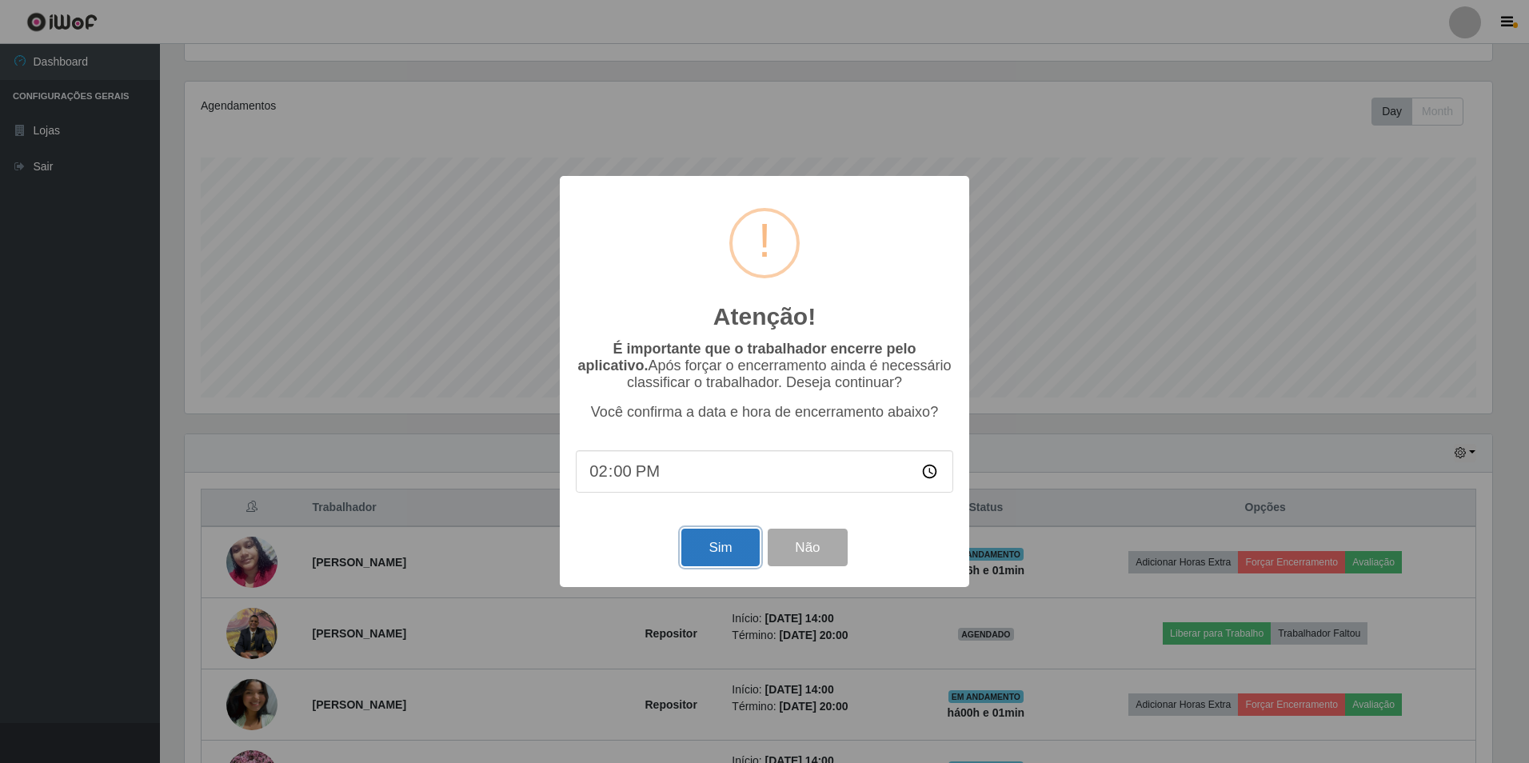
click at [724, 549] on button "Sim" at bounding box center [720, 548] width 78 height 38
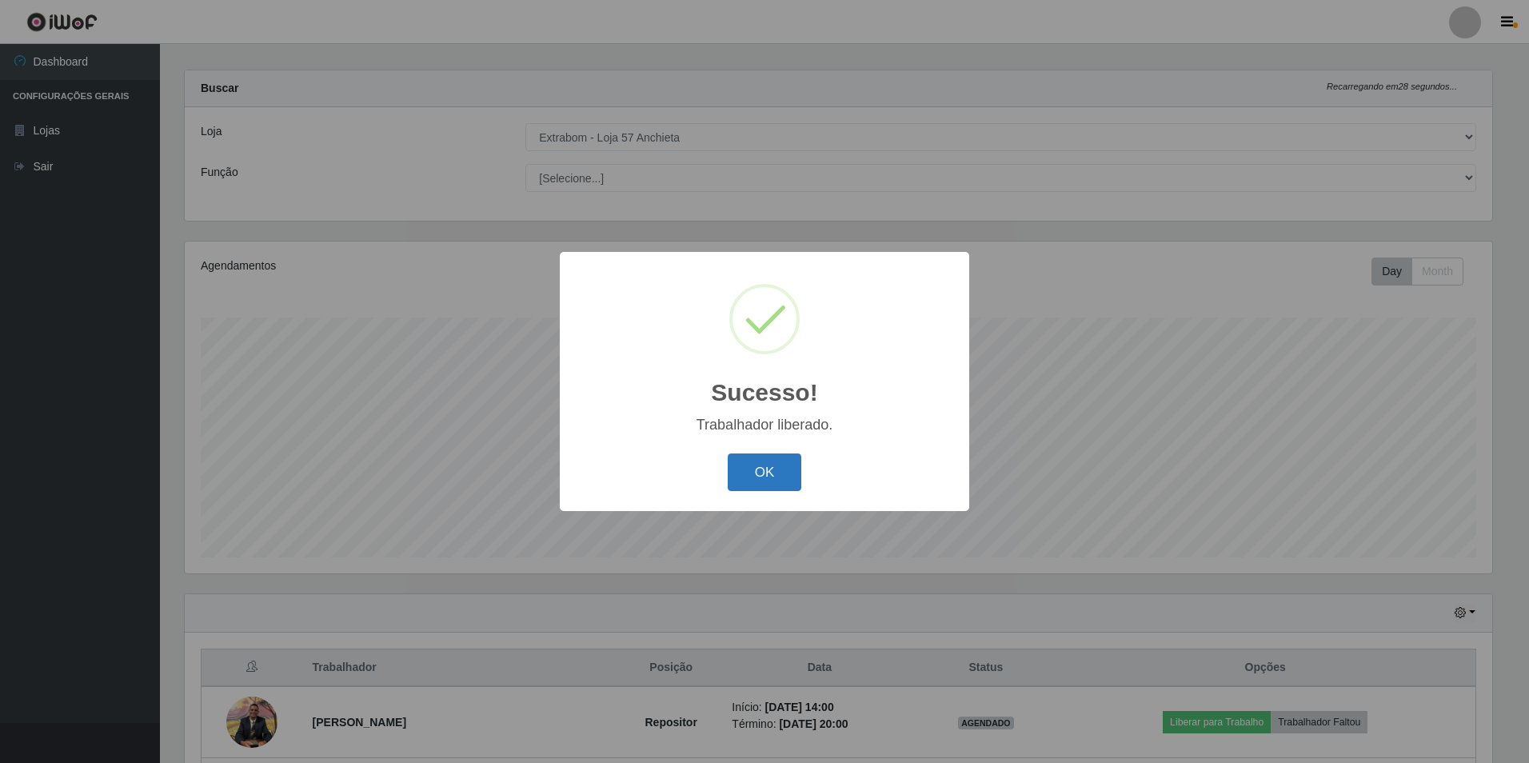
click at [758, 470] on button "OK" at bounding box center [765, 473] width 74 height 38
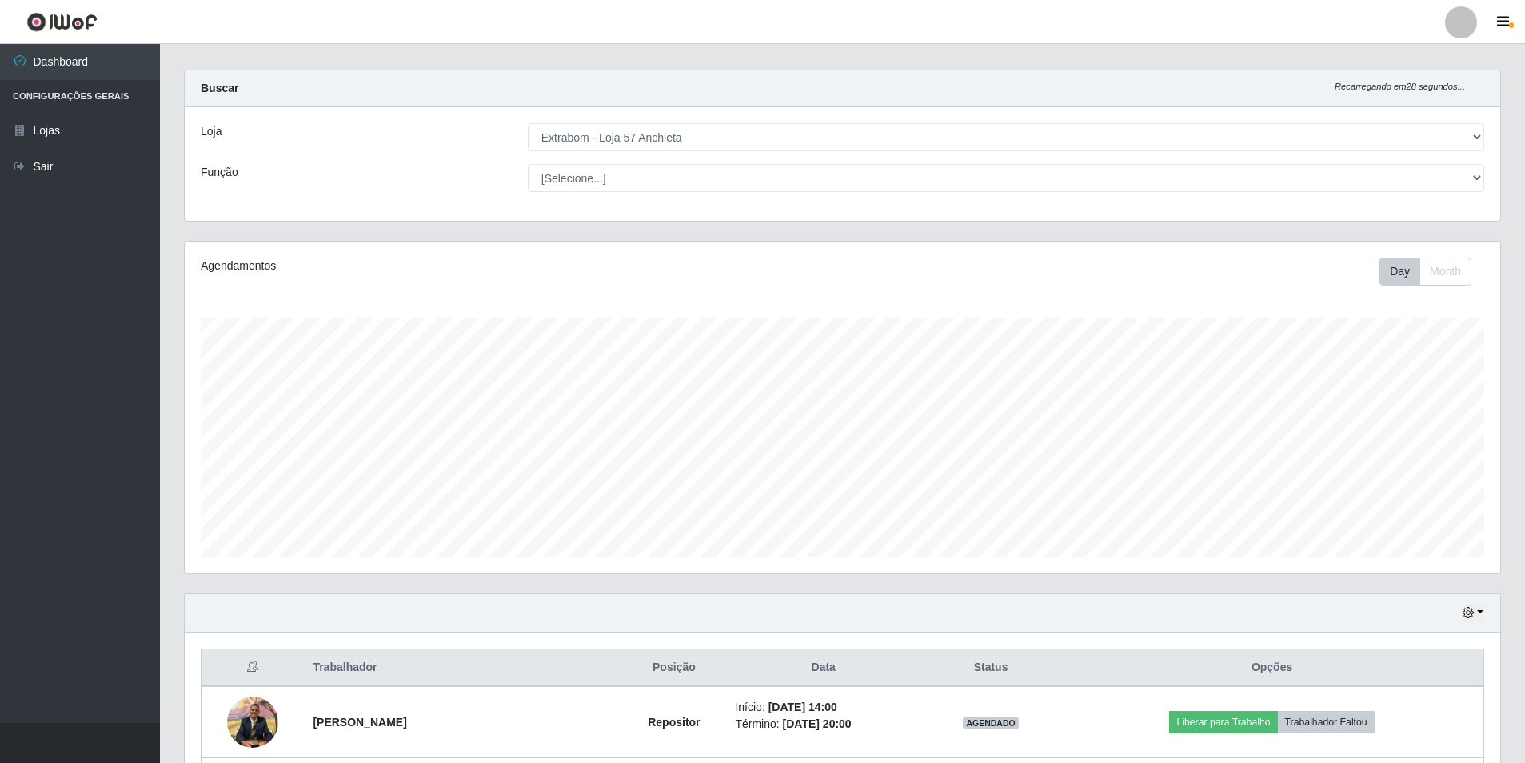
scroll to position [174, 0]
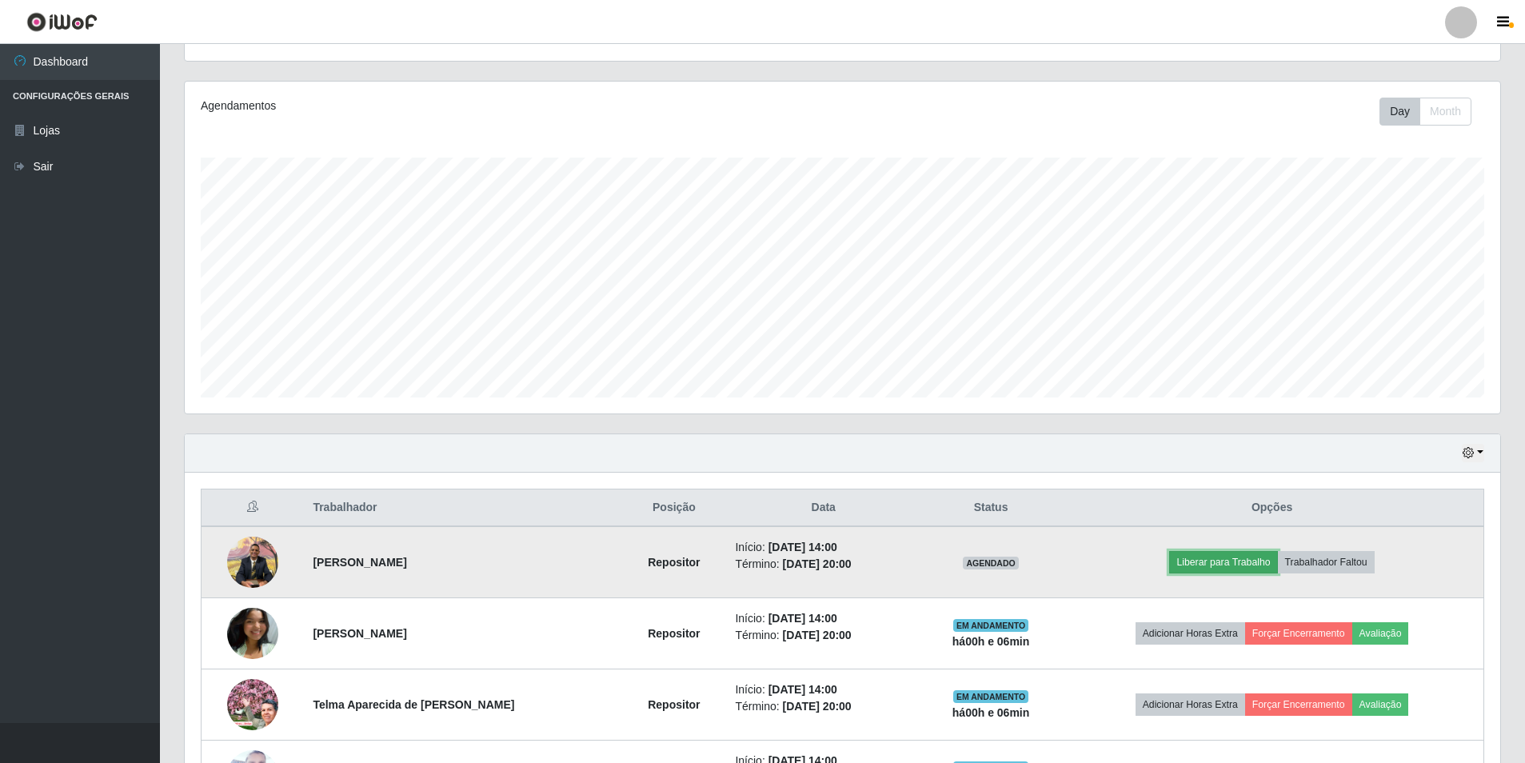
click at [1203, 559] on button "Liberar para Trabalho" at bounding box center [1223, 562] width 108 height 22
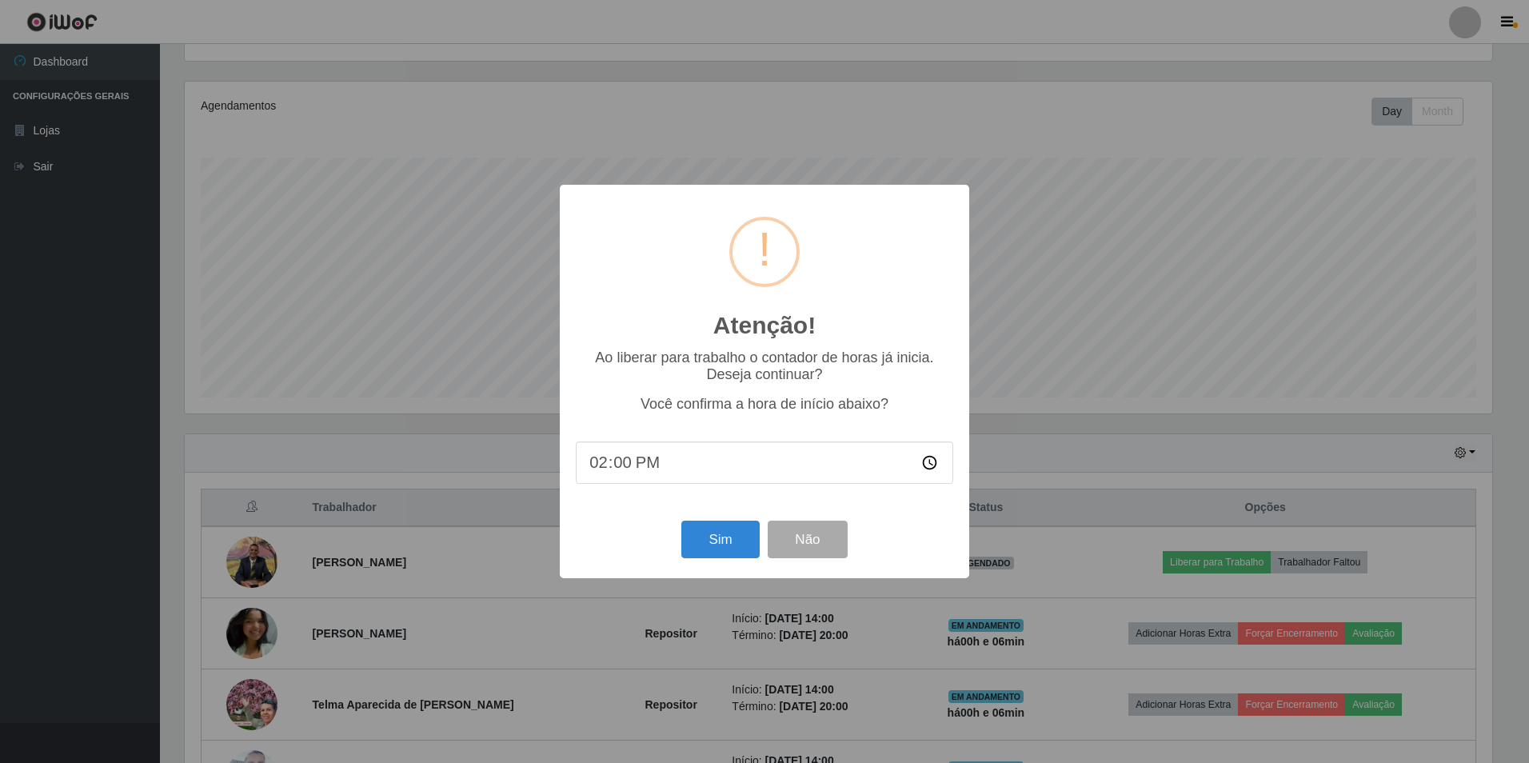
click at [618, 466] on input "14:00" at bounding box center [765, 463] width 378 height 42
type input "14:05"
click at [694, 540] on button "Sim" at bounding box center [720, 540] width 78 height 38
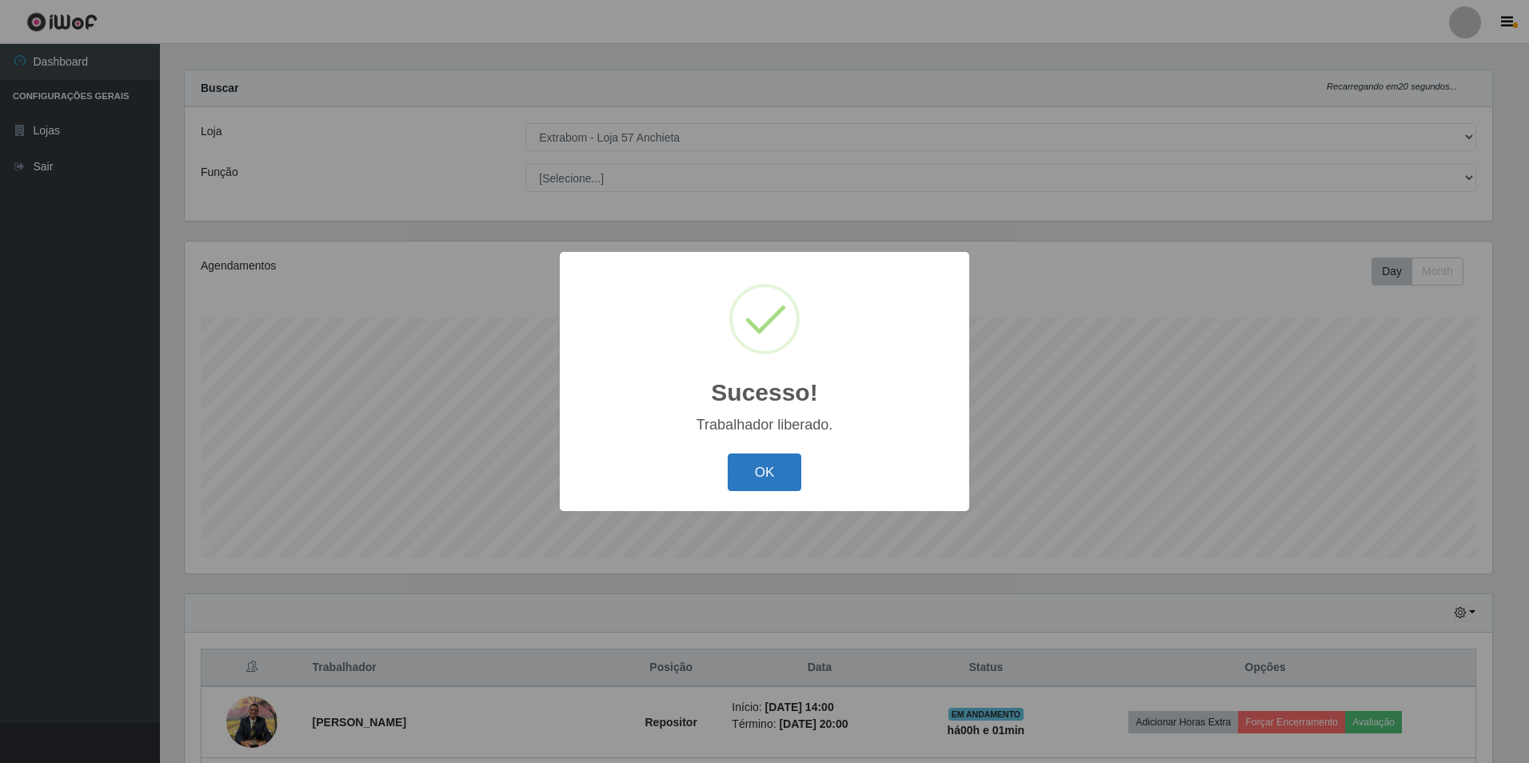
click at [757, 475] on button "OK" at bounding box center [765, 473] width 74 height 38
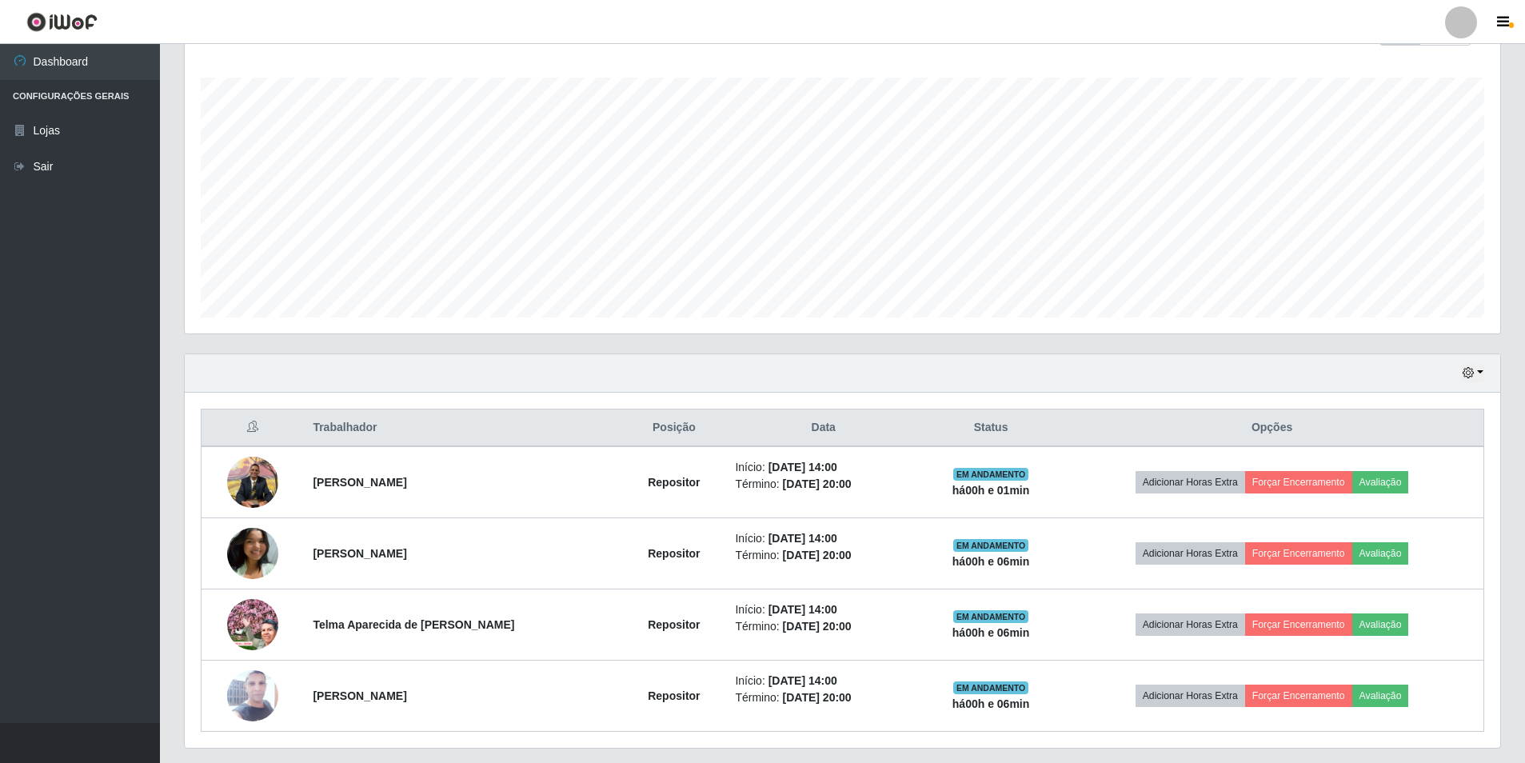
scroll to position [299, 0]
